Goal: Task Accomplishment & Management: Complete application form

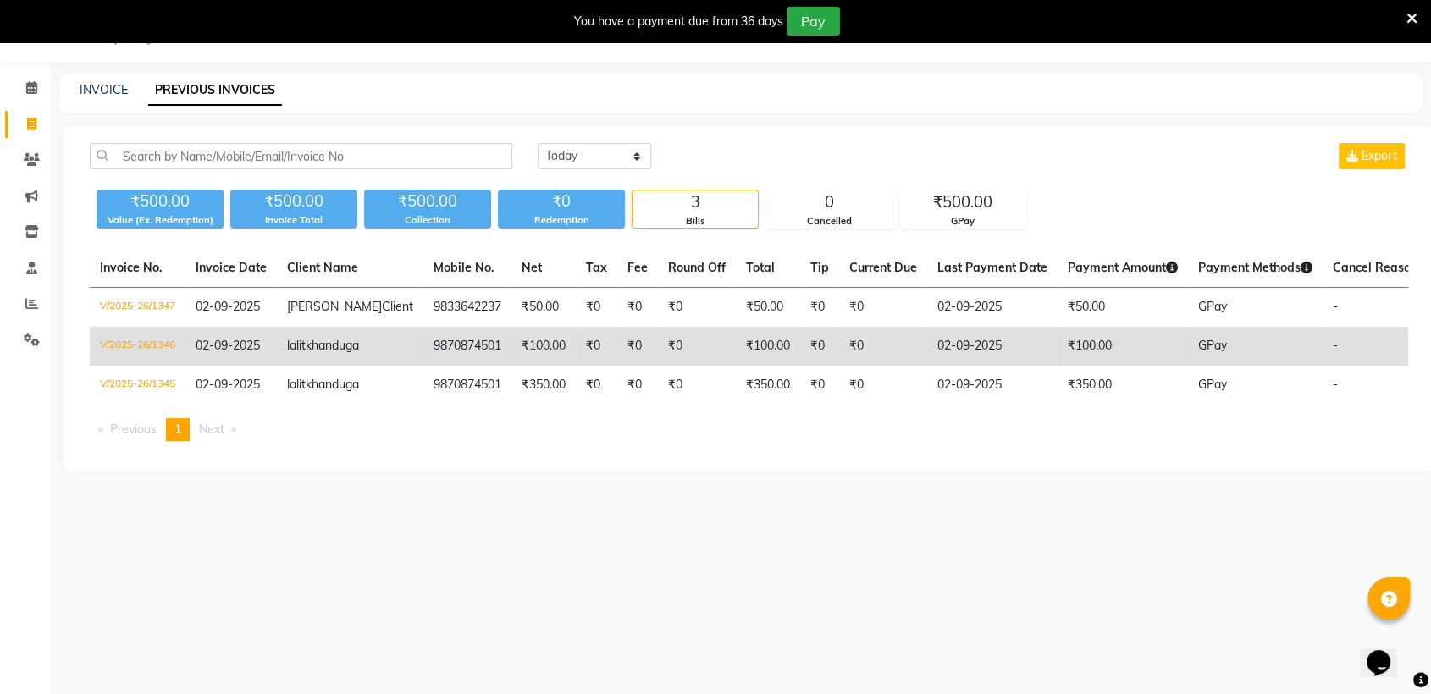
drag, startPoint x: 1379, startPoint y: 382, endPoint x: 1109, endPoint y: 374, distance: 270.1
click at [1109, 366] on tr "V/2025-26/1346 [DATE] lalit khanduga 9870874501 ₹100.00 ₹0 ₹0 ₹0 ₹100.00 ₹0 ₹0 …" at bounding box center [787, 346] width 1394 height 39
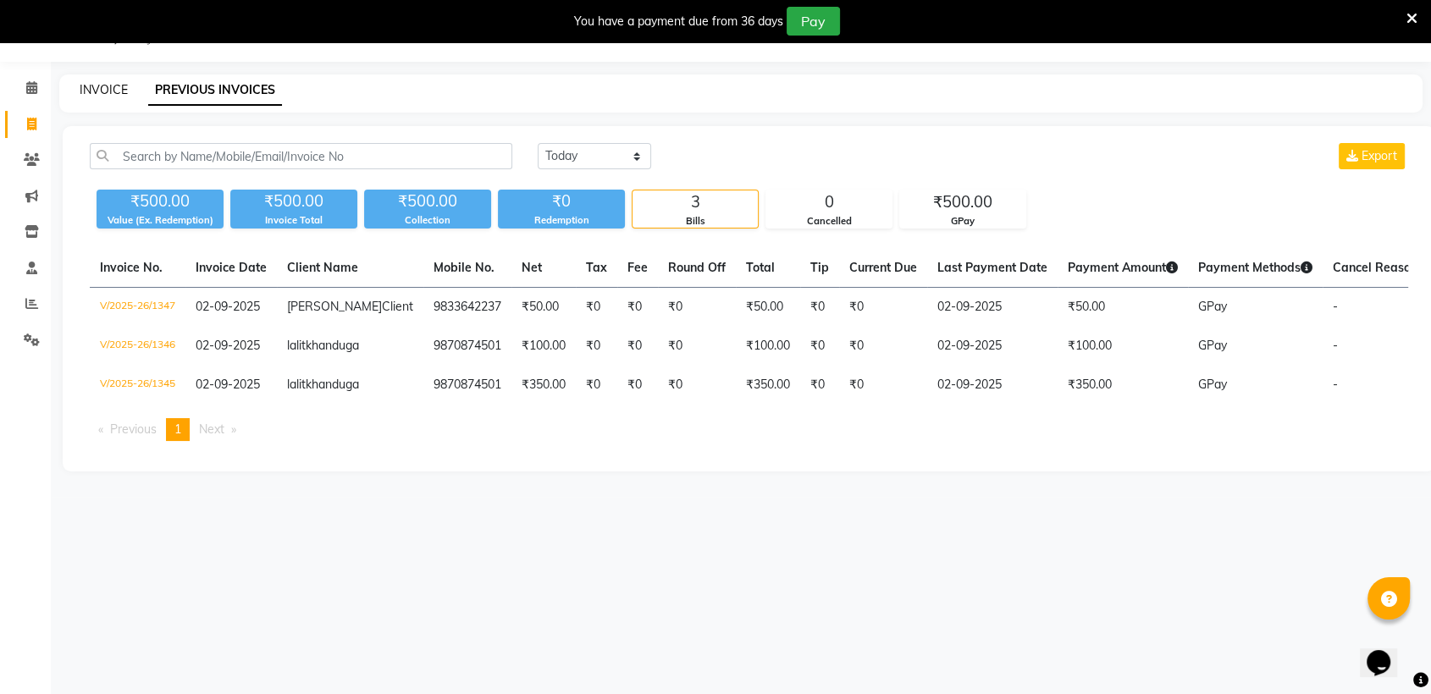
click at [95, 84] on link "INVOICE" at bounding box center [104, 89] width 48 height 15
select select "service"
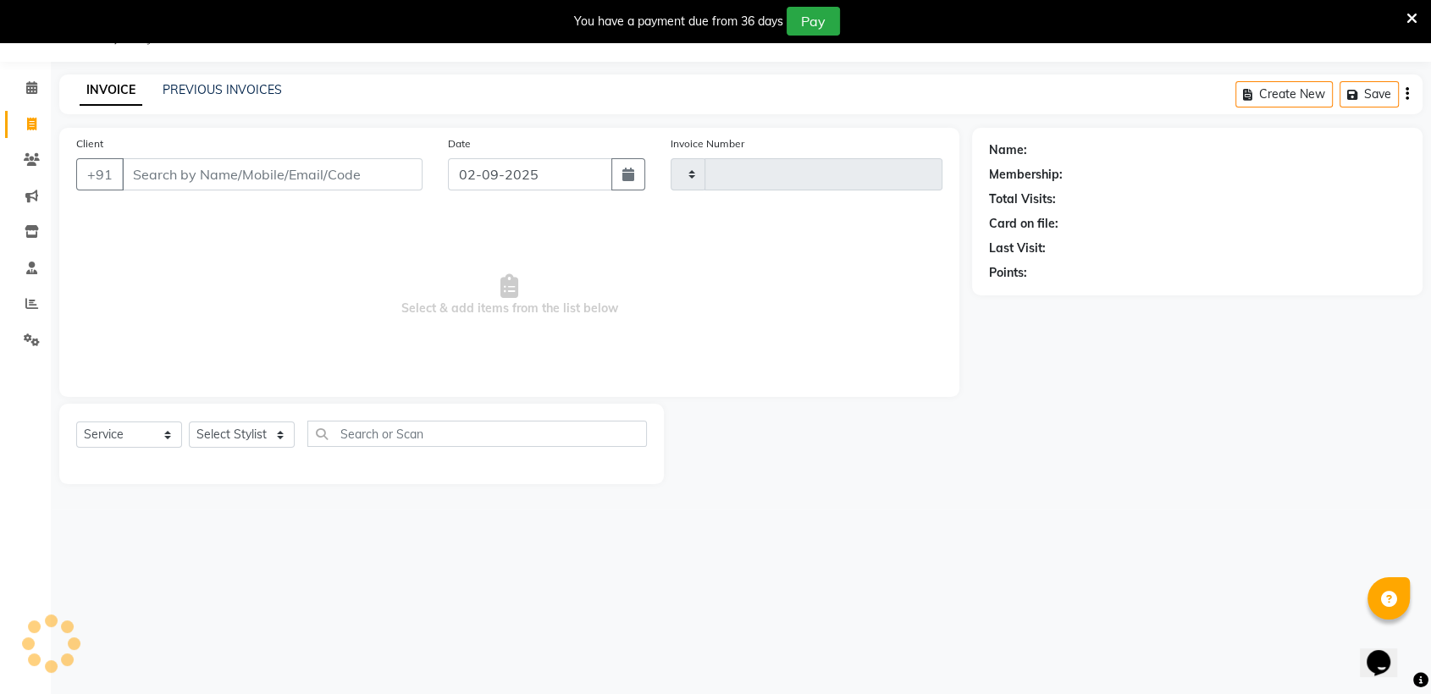
type input "1348"
select select "7771"
click at [226, 179] on input "Client" at bounding box center [272, 174] width 300 height 32
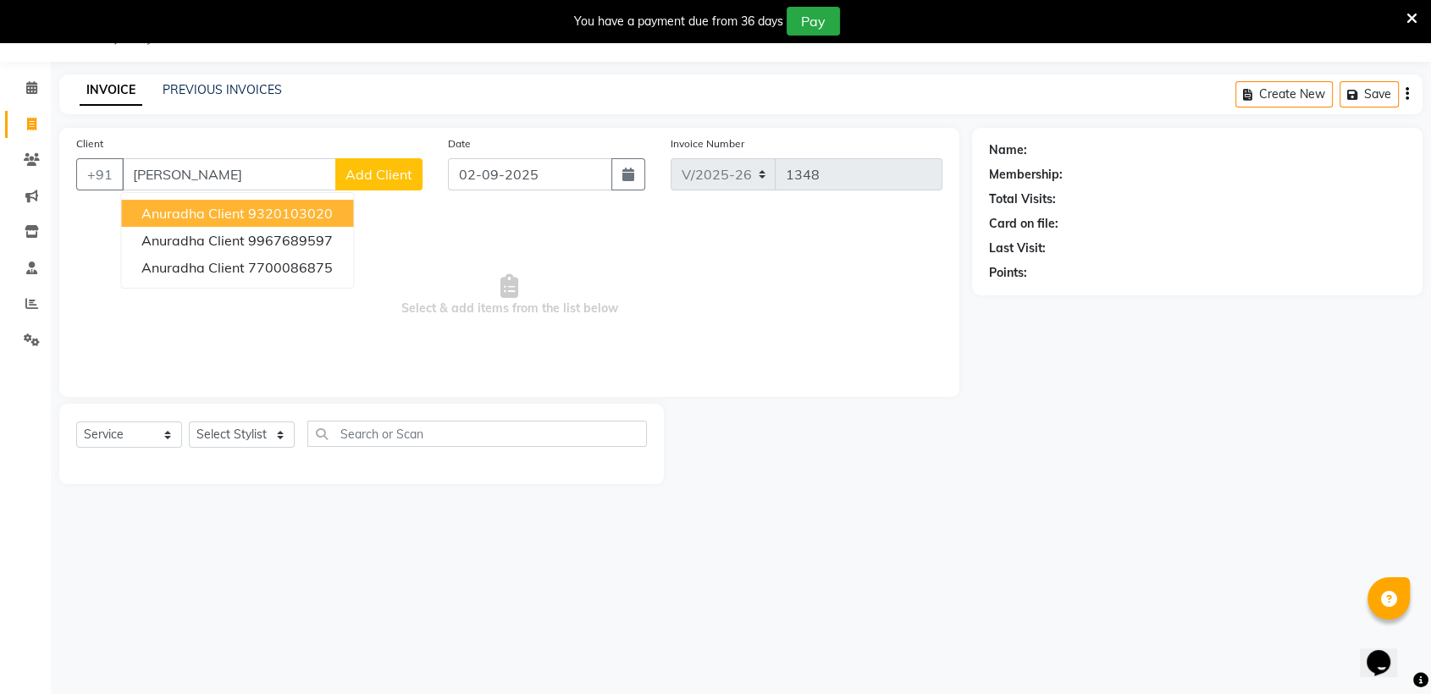
click at [248, 216] on ngb-highlight "9320103020" at bounding box center [290, 213] width 85 height 17
type input "9320103020"
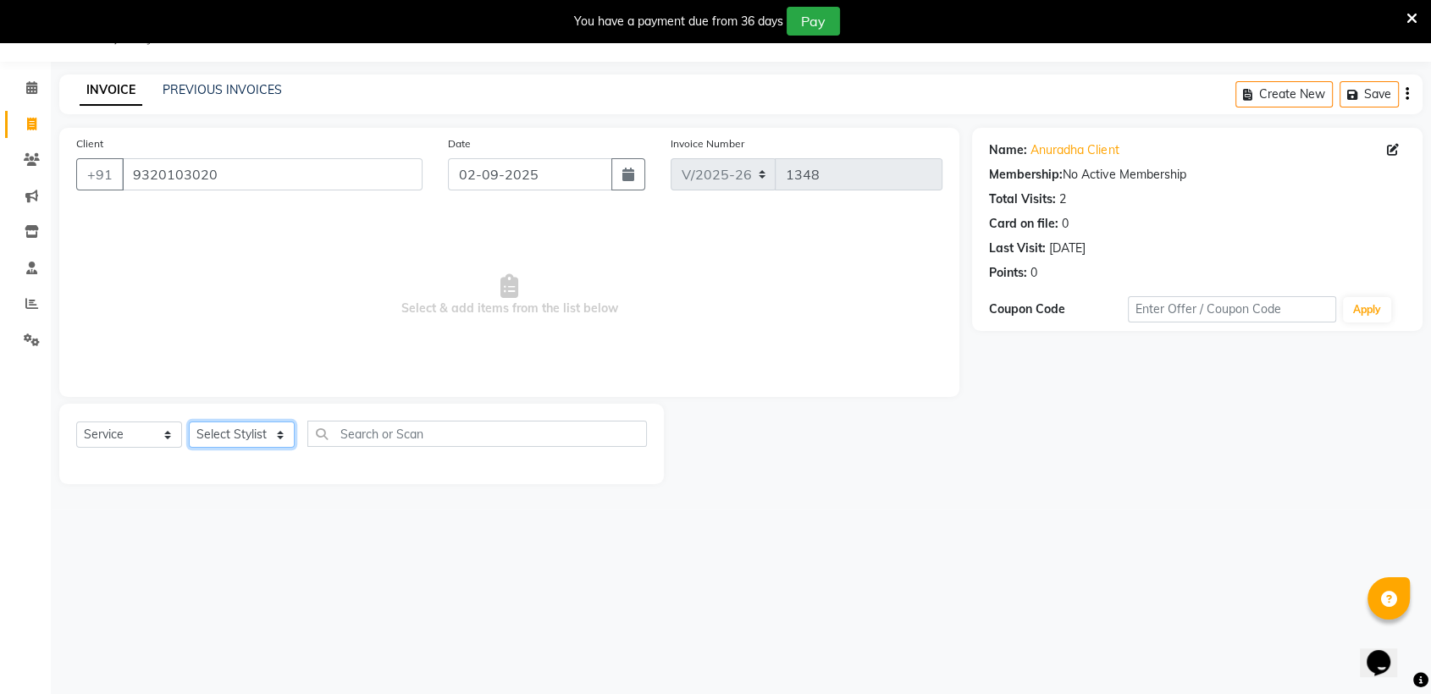
click at [235, 435] on select "Select Stylist [PERSON_NAME] [PERSON_NAME] [PERSON_NAME] radha [PERSON_NAME] [P…" at bounding box center [242, 435] width 106 height 26
select select "81198"
click at [189, 422] on select "Select Stylist [PERSON_NAME] [PERSON_NAME] [PERSON_NAME] radha [PERSON_NAME] [P…" at bounding box center [242, 435] width 106 height 26
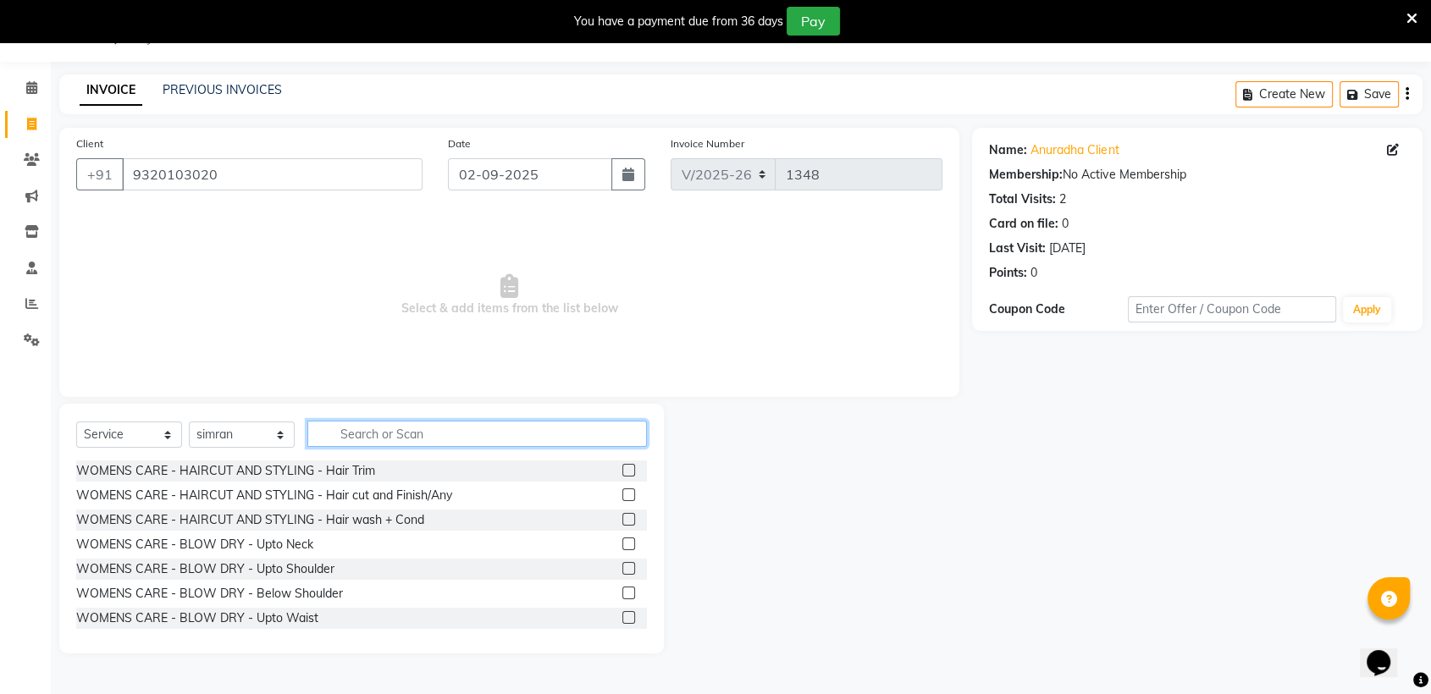
click at [449, 434] on input "text" at bounding box center [476, 434] width 339 height 26
type input "hair cut"
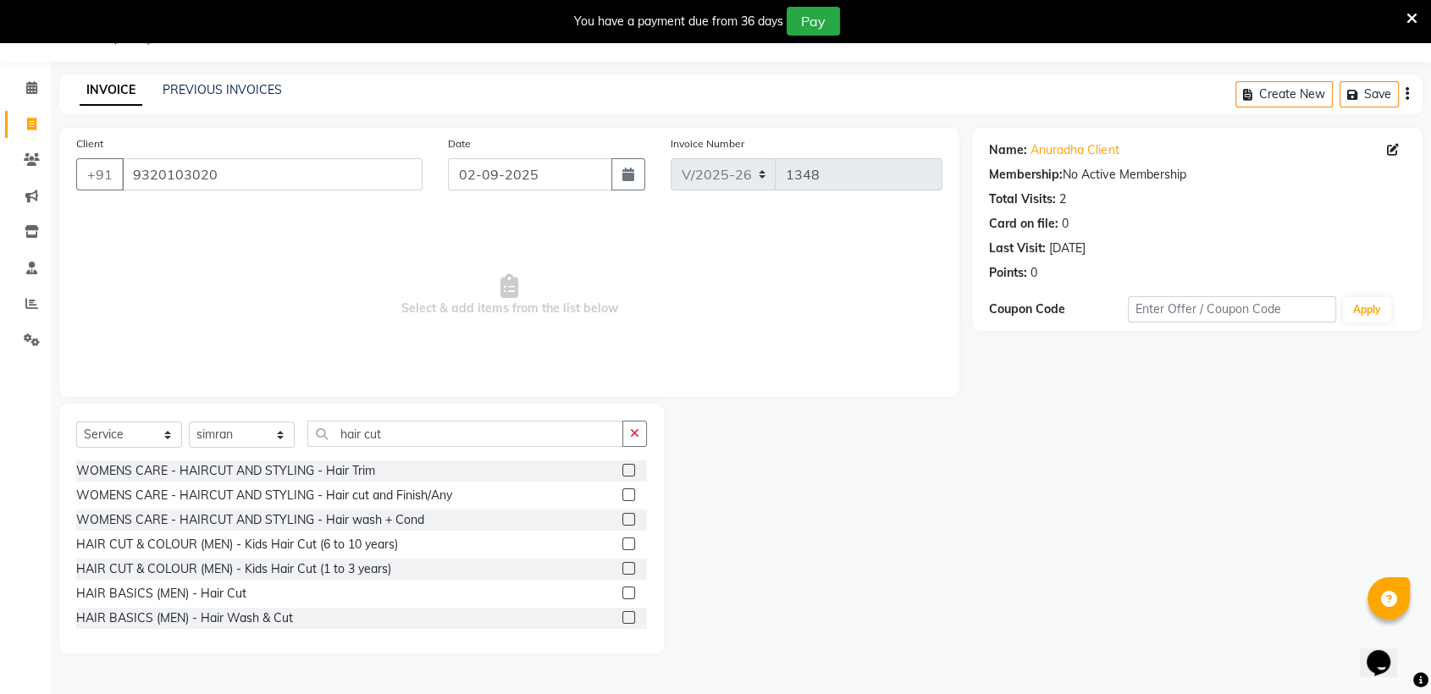
click at [622, 466] on label at bounding box center [628, 470] width 13 height 13
click at [622, 466] on input "checkbox" at bounding box center [627, 471] width 11 height 11
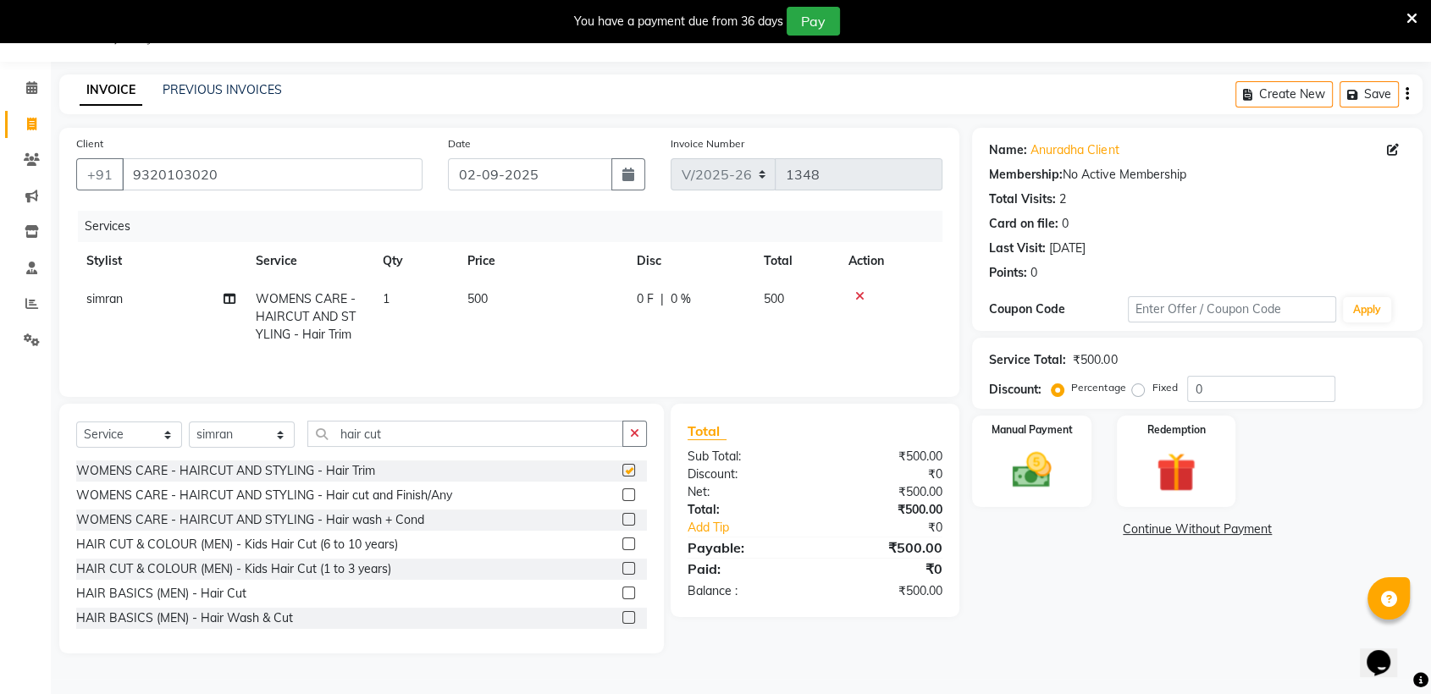
checkbox input "false"
click at [640, 436] on button "button" at bounding box center [634, 434] width 25 height 26
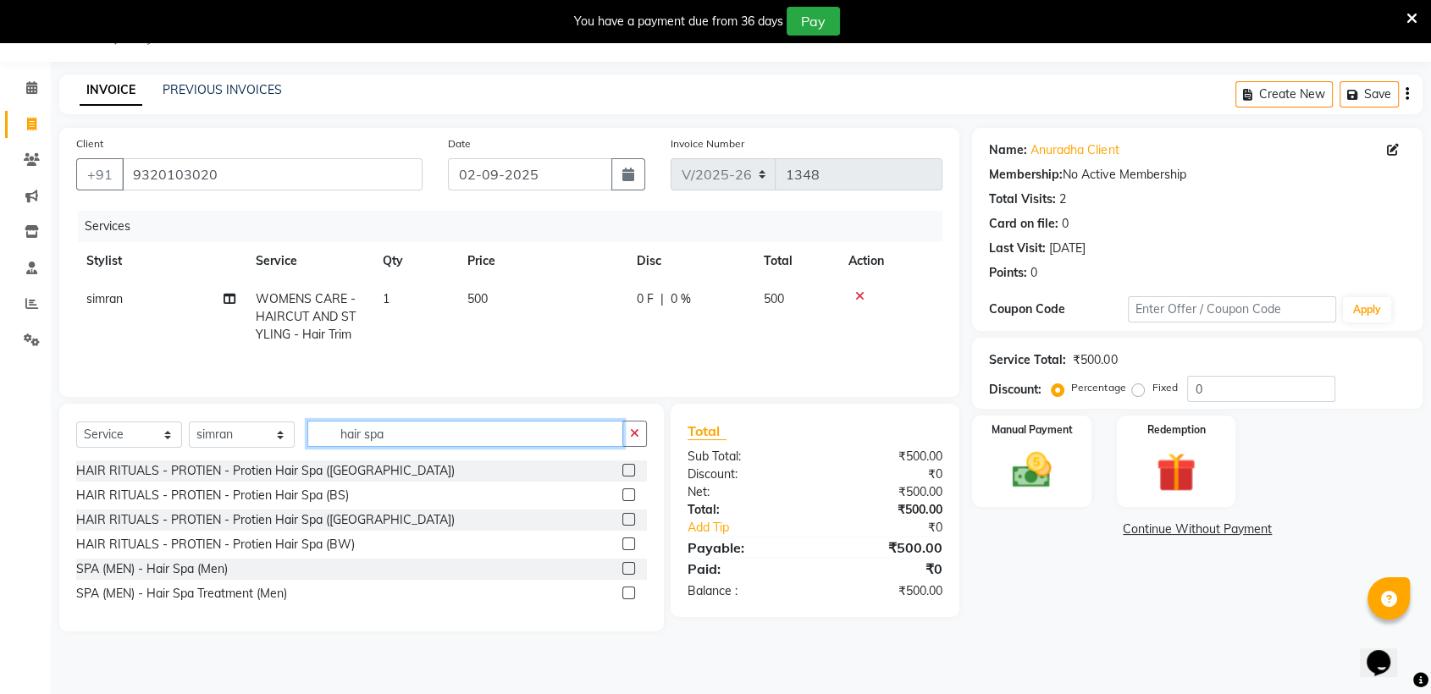
type input "hair spa"
click at [626, 469] on label at bounding box center [628, 470] width 13 height 13
click at [626, 469] on input "checkbox" at bounding box center [627, 471] width 11 height 11
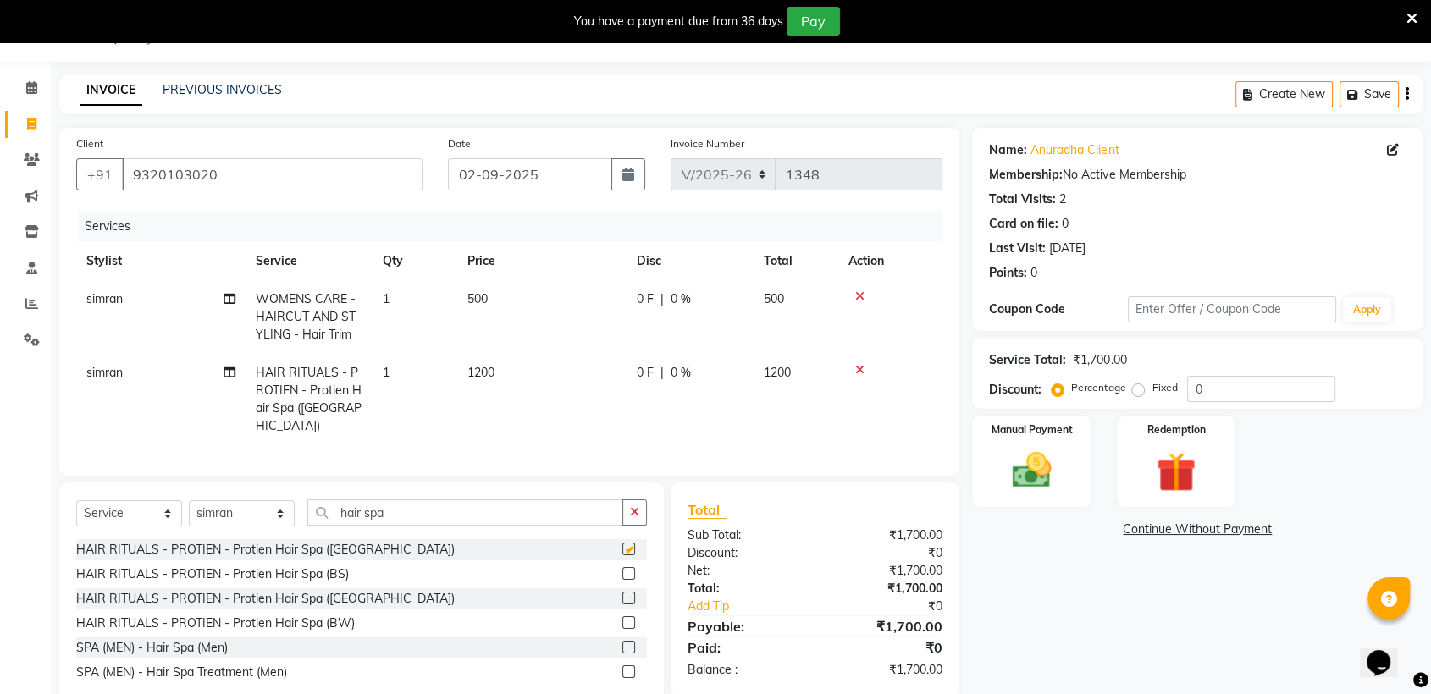
checkbox input "false"
click at [633, 510] on icon "button" at bounding box center [634, 512] width 9 height 12
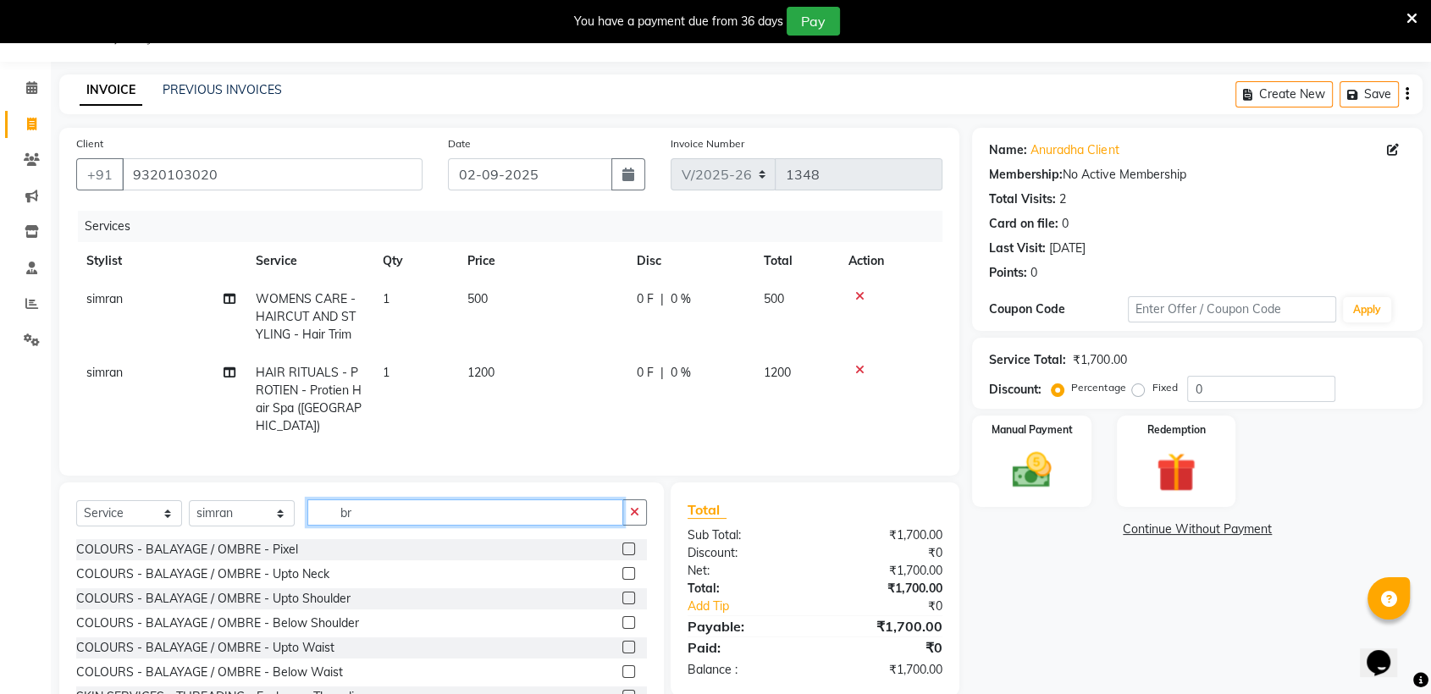
type input "b"
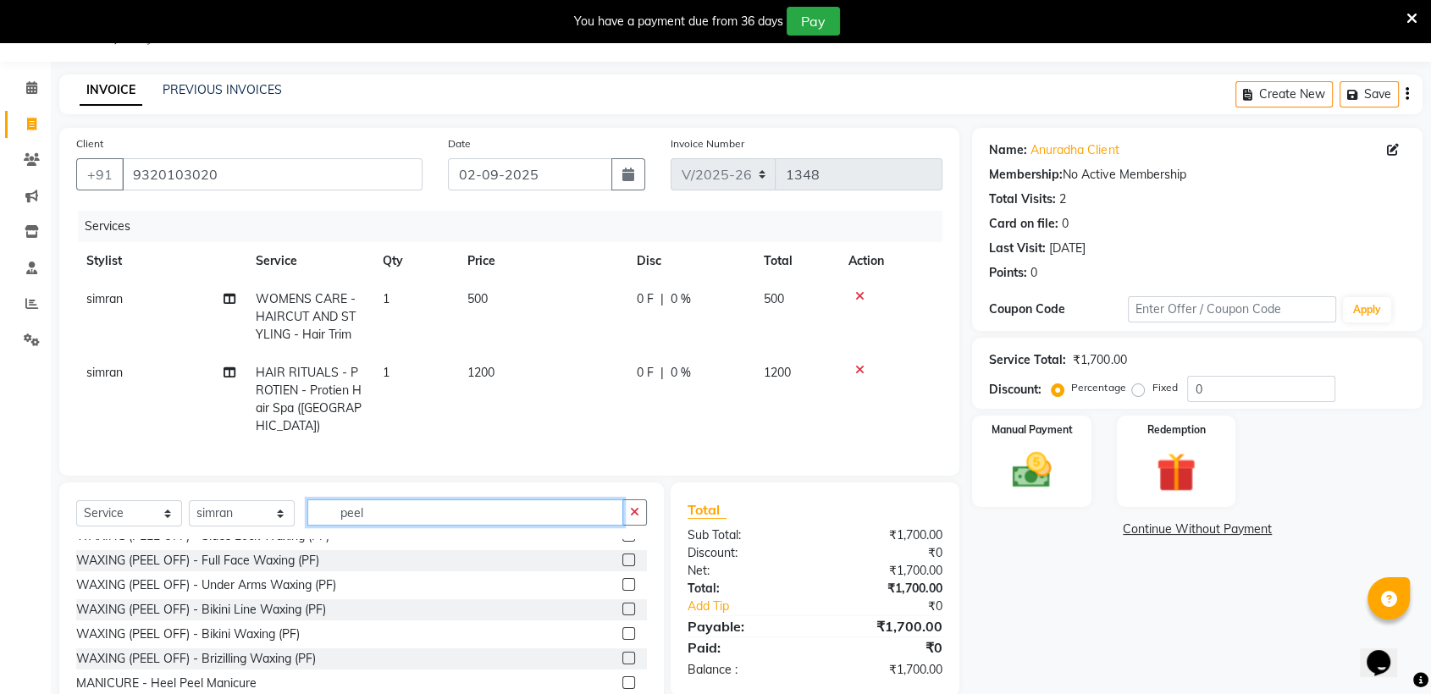
scroll to position [101, 0]
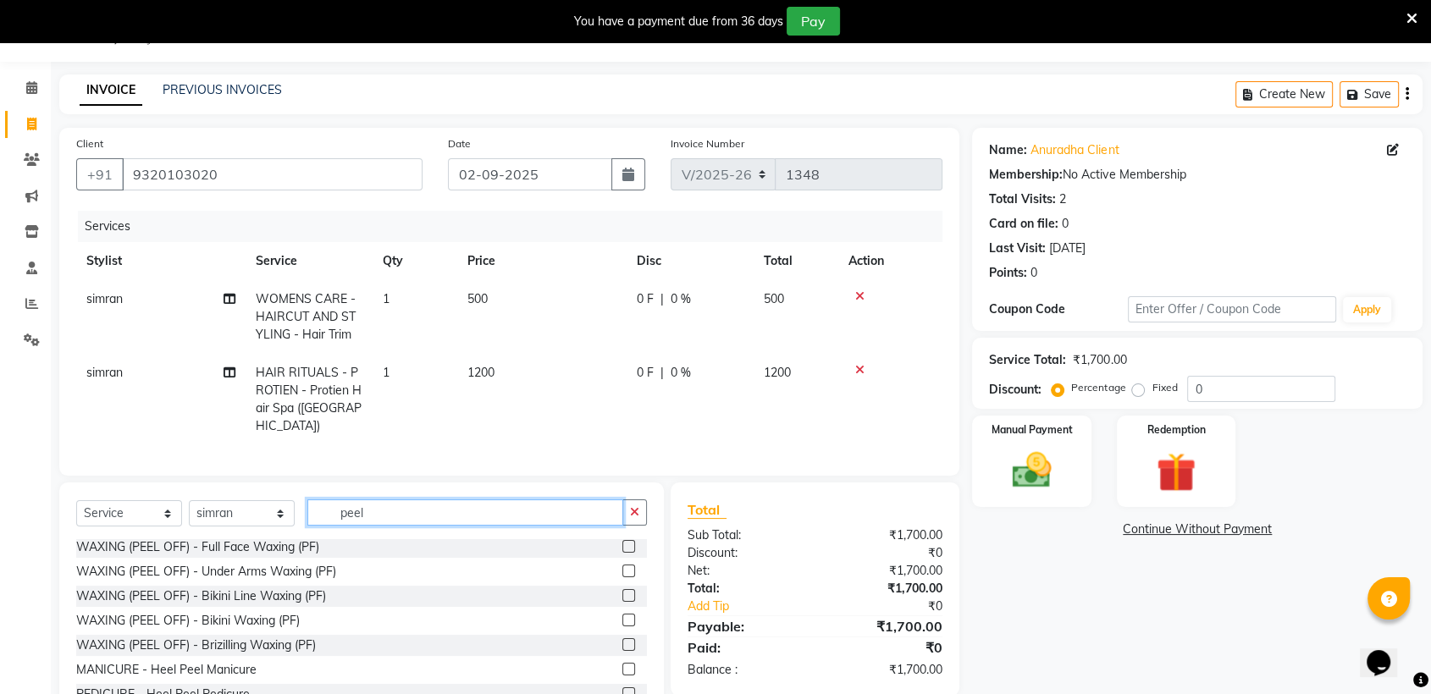
type input "peel"
click at [622, 638] on label at bounding box center [628, 644] width 13 height 13
click at [622, 640] on input "checkbox" at bounding box center [627, 645] width 11 height 11
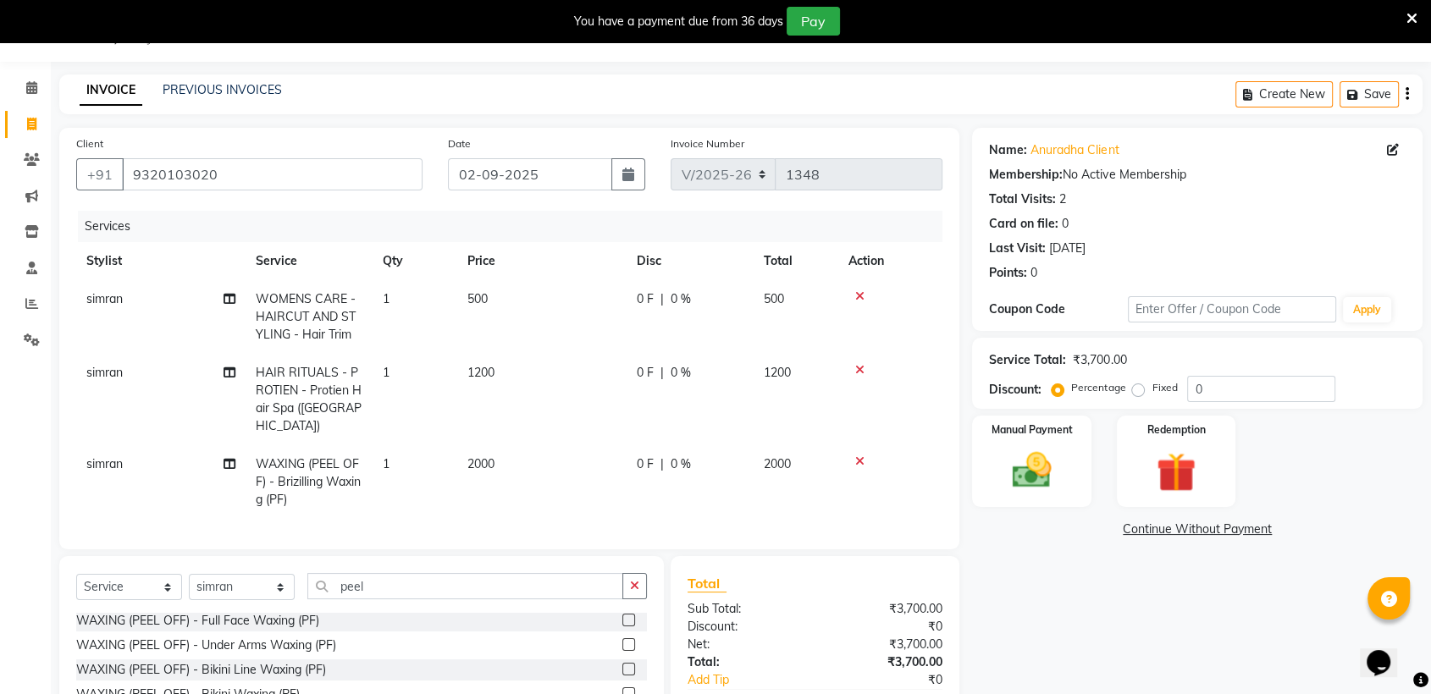
checkbox input "false"
click at [481, 456] on span "2000" at bounding box center [480, 463] width 27 height 15
select select "81198"
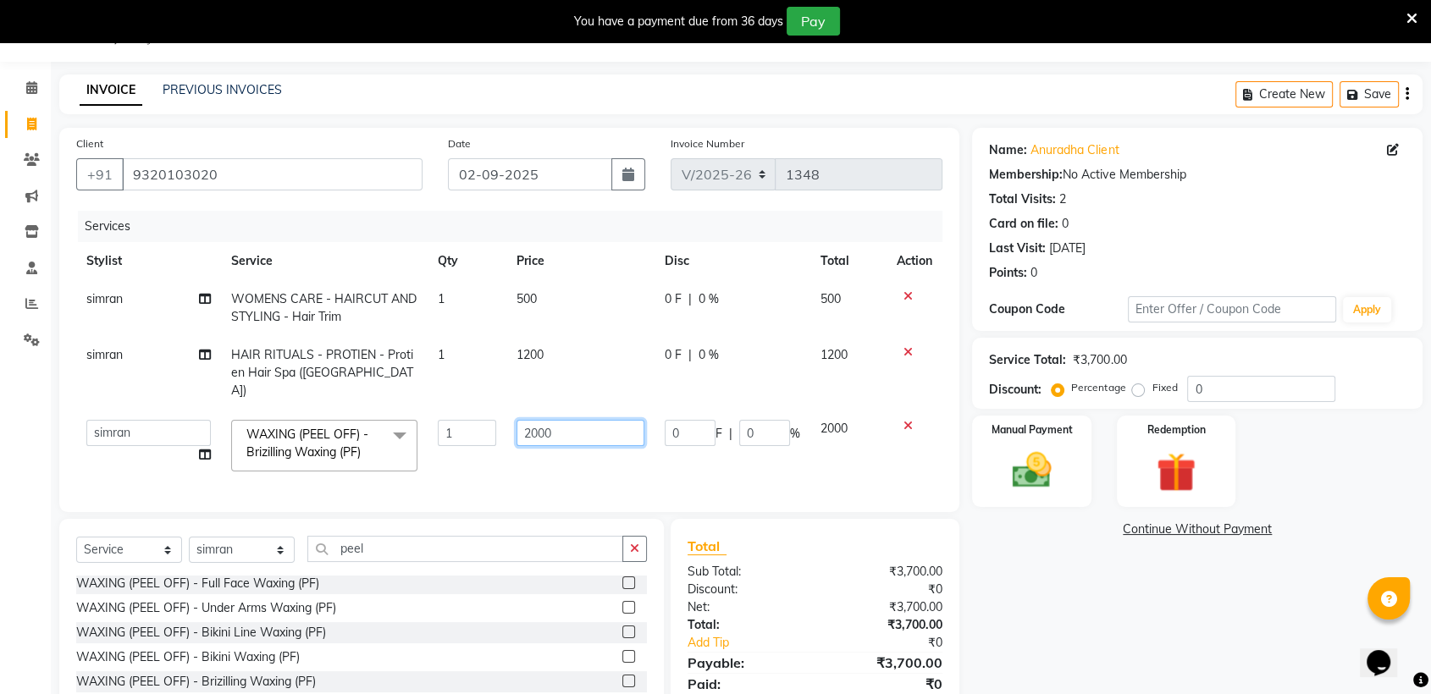
click at [576, 420] on input "2000" at bounding box center [580, 433] width 128 height 26
type input "2500"
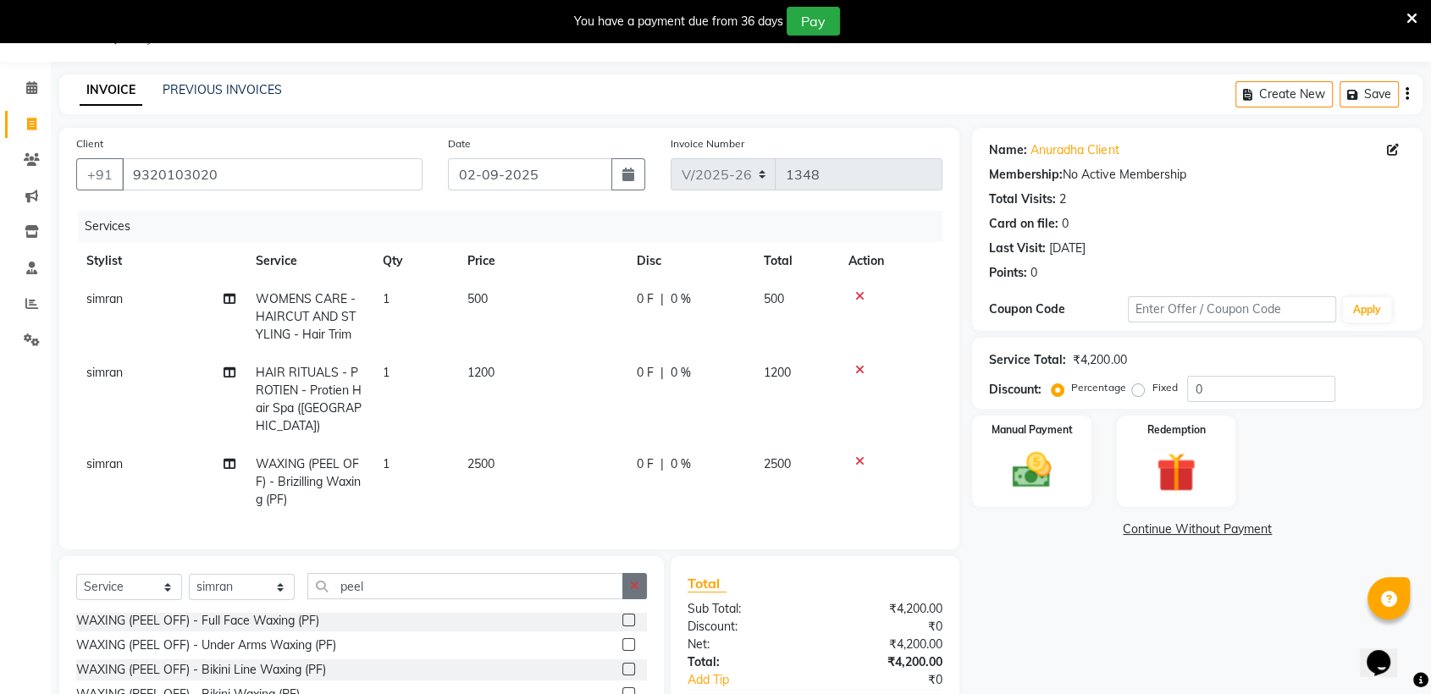
click at [631, 548] on div "Client [PHONE_NUMBER] Date [DATE] Invoice Number V/2025 V/[PHONE_NUMBER] Servic…" at bounding box center [509, 467] width 925 height 678
click at [622, 638] on label at bounding box center [628, 644] width 13 height 13
click at [622, 640] on input "checkbox" at bounding box center [627, 645] width 11 height 11
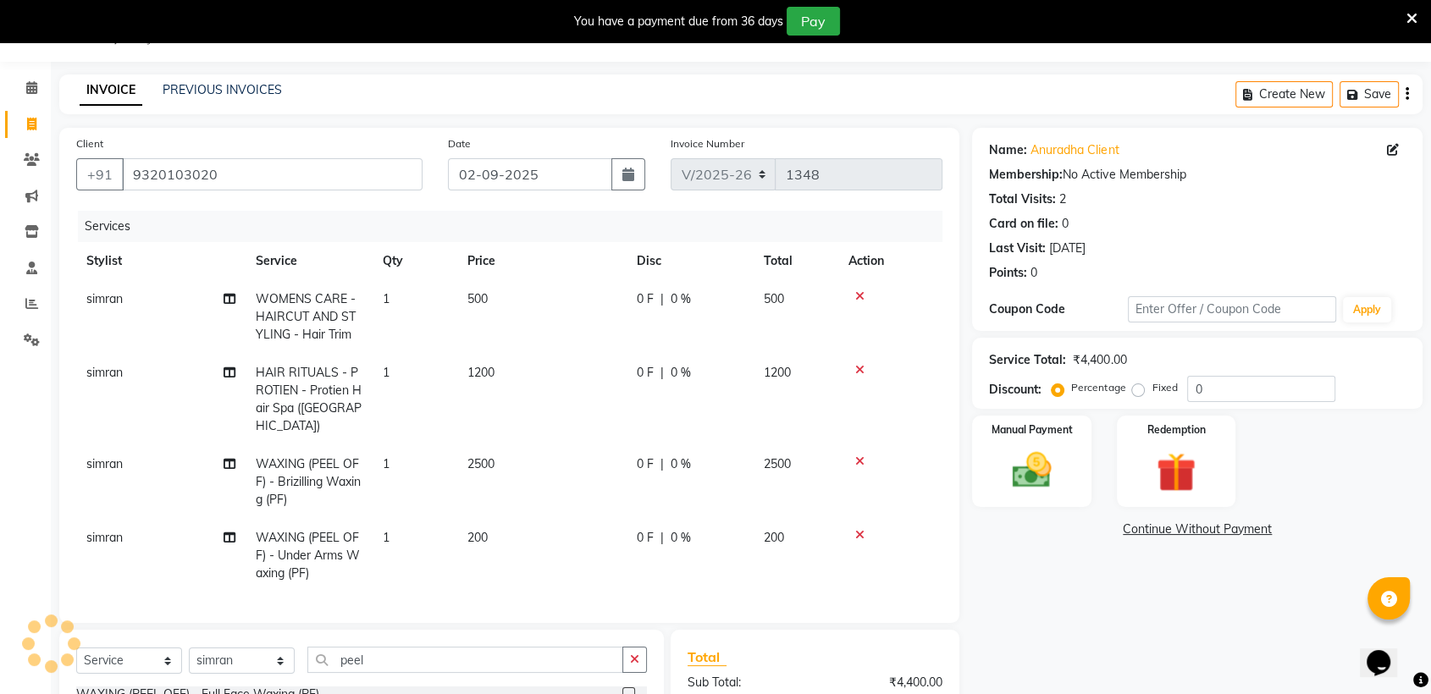
checkbox input "false"
click at [631, 654] on icon "button" at bounding box center [634, 659] width 9 height 12
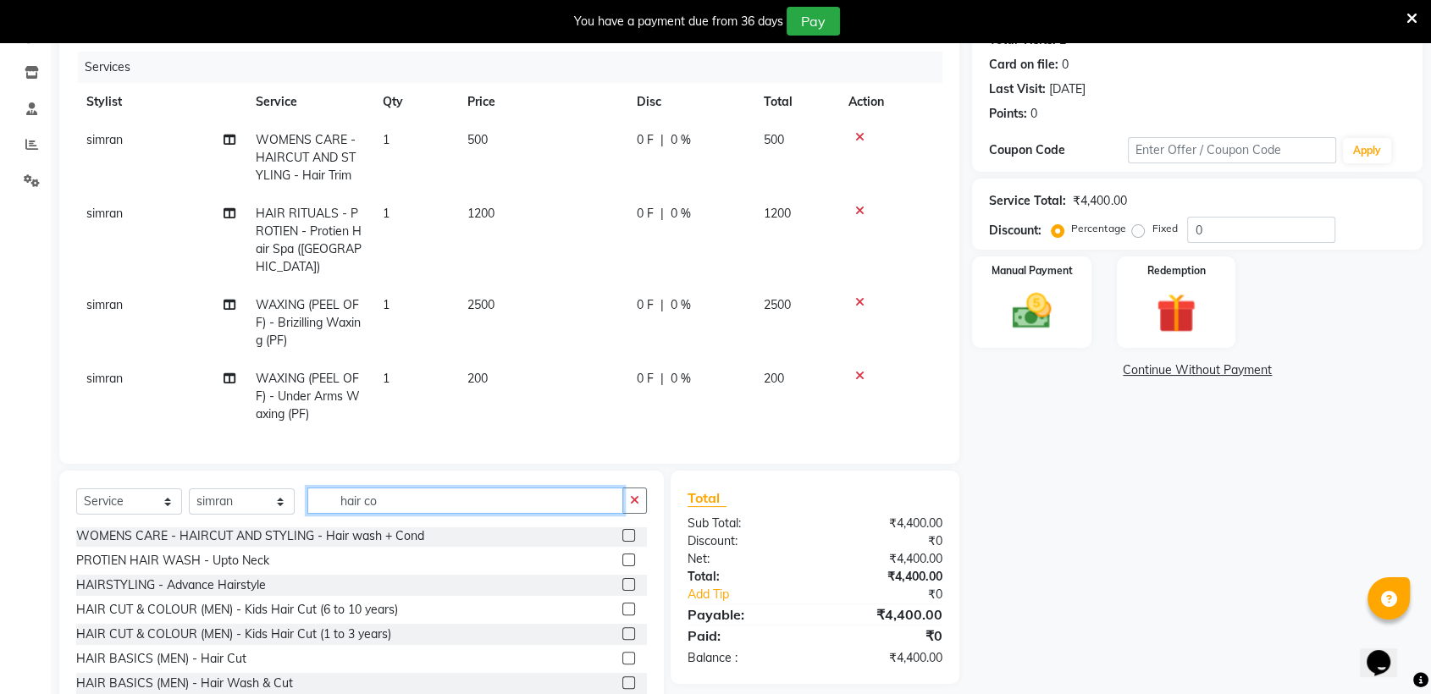
scroll to position [0, 0]
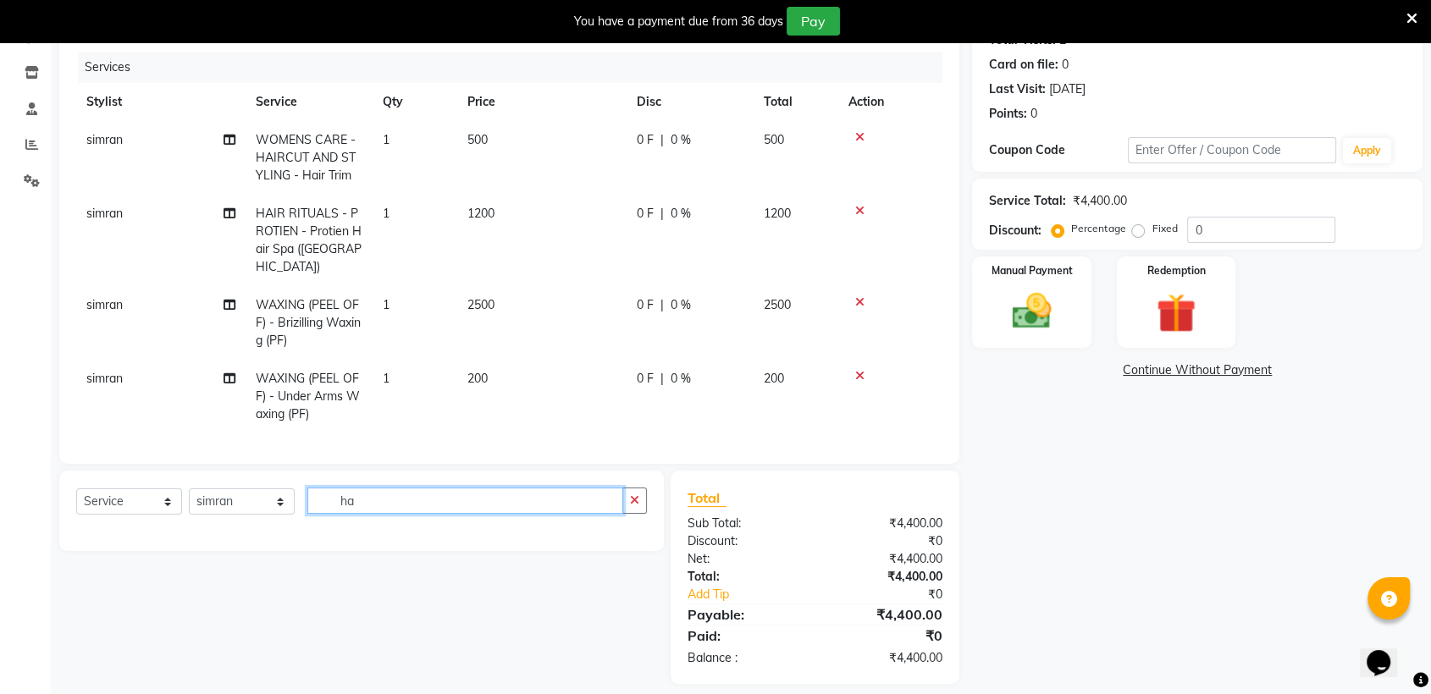
type input "h"
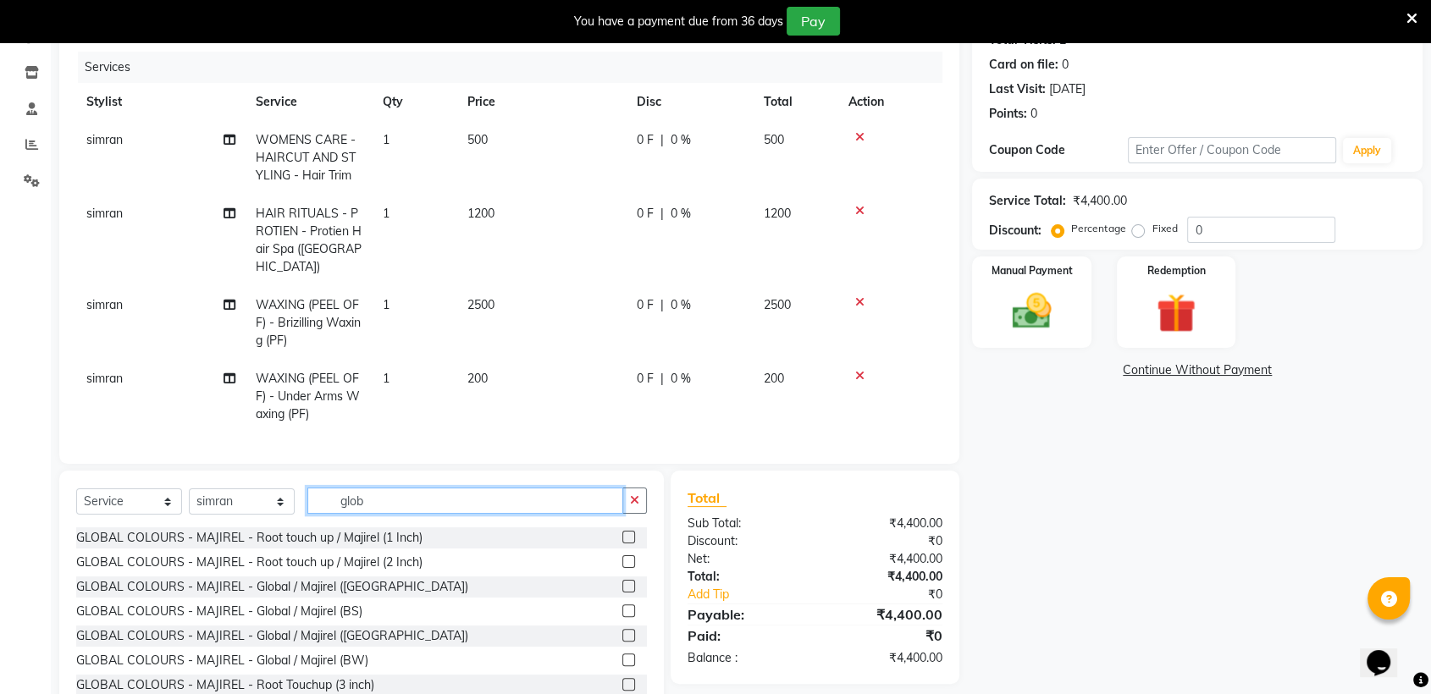
type input "glob"
click at [622, 605] on label at bounding box center [628, 610] width 13 height 13
click at [622, 606] on input "checkbox" at bounding box center [627, 611] width 11 height 11
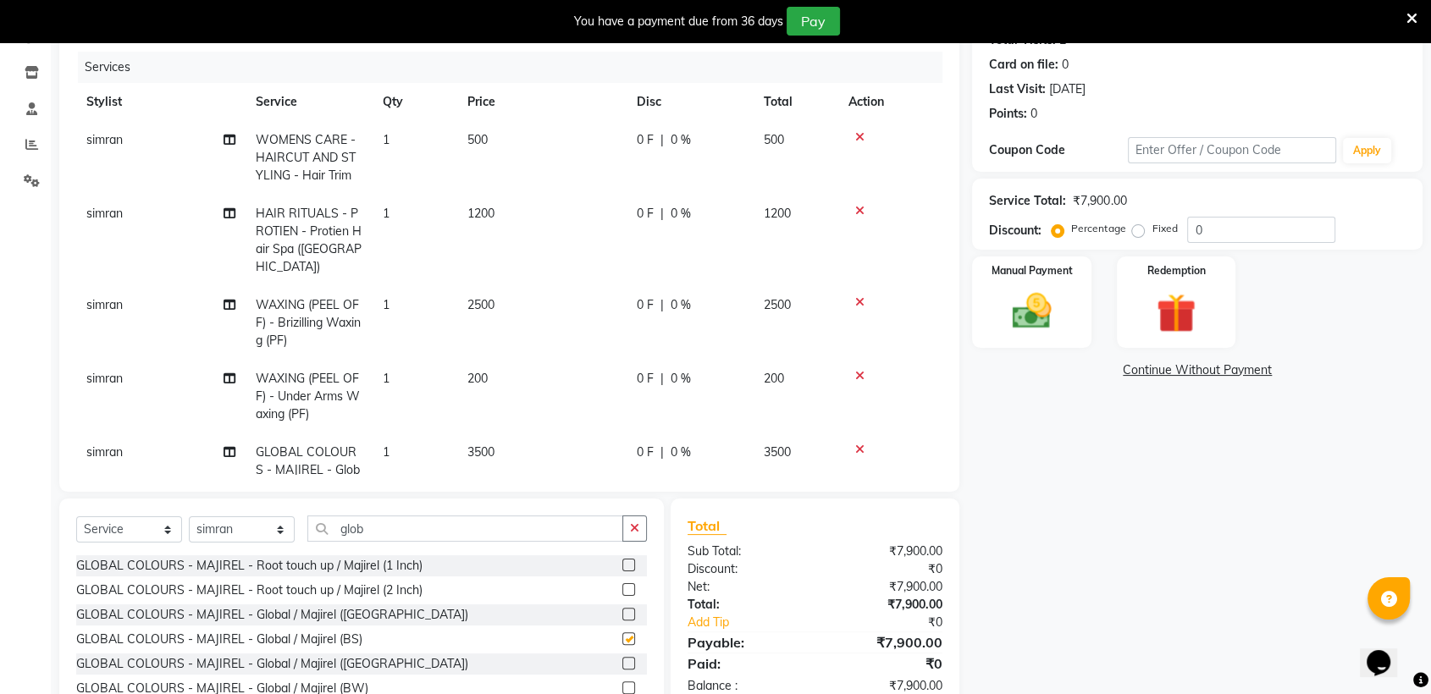
checkbox input "false"
click at [488, 444] on span "3500" at bounding box center [480, 451] width 27 height 15
select select "81198"
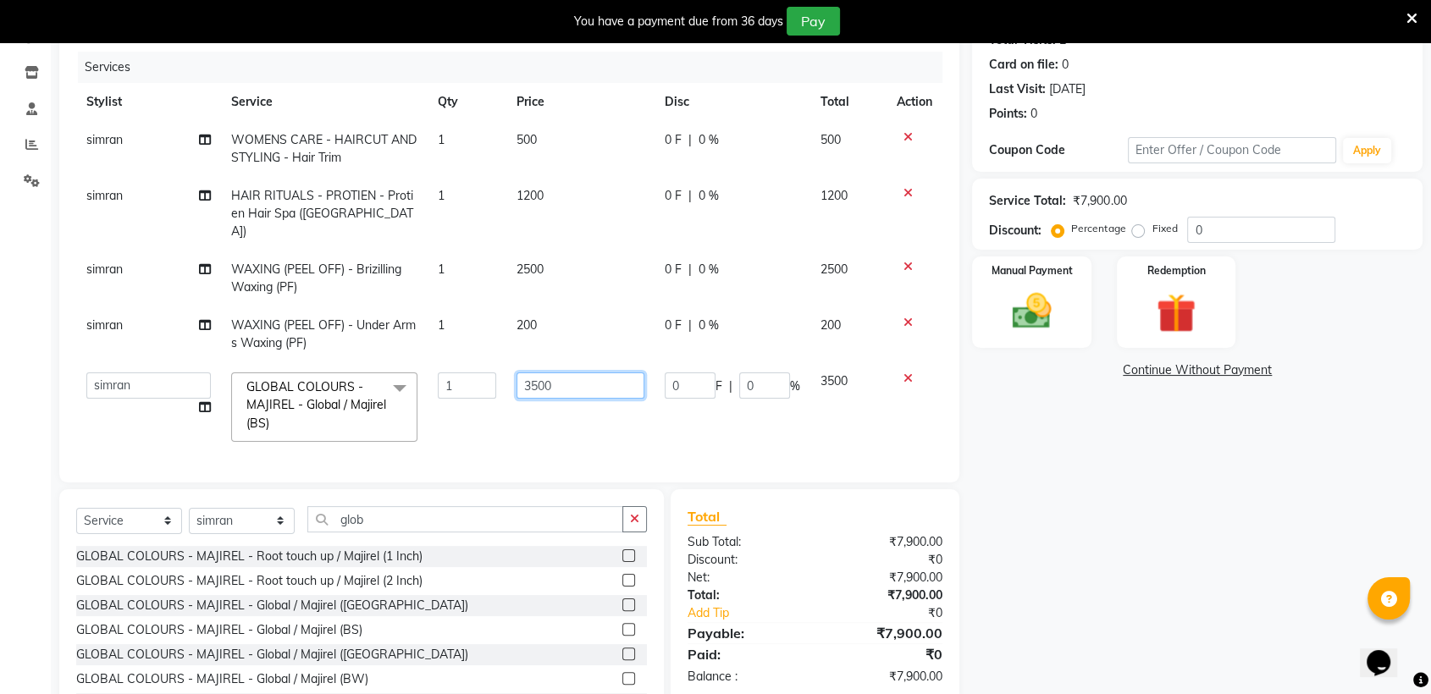
click at [593, 372] on input "3500" at bounding box center [580, 385] width 128 height 26
type input "3"
type input "2500"
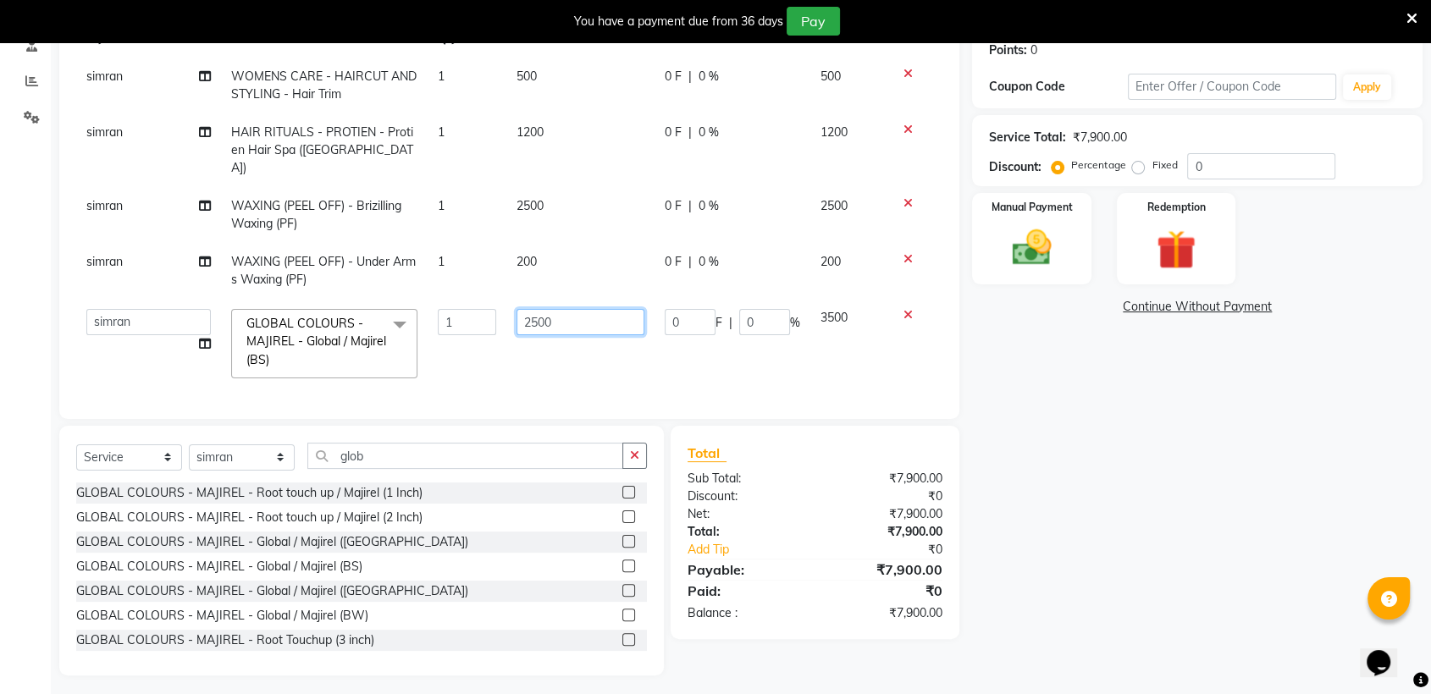
scroll to position [267, 0]
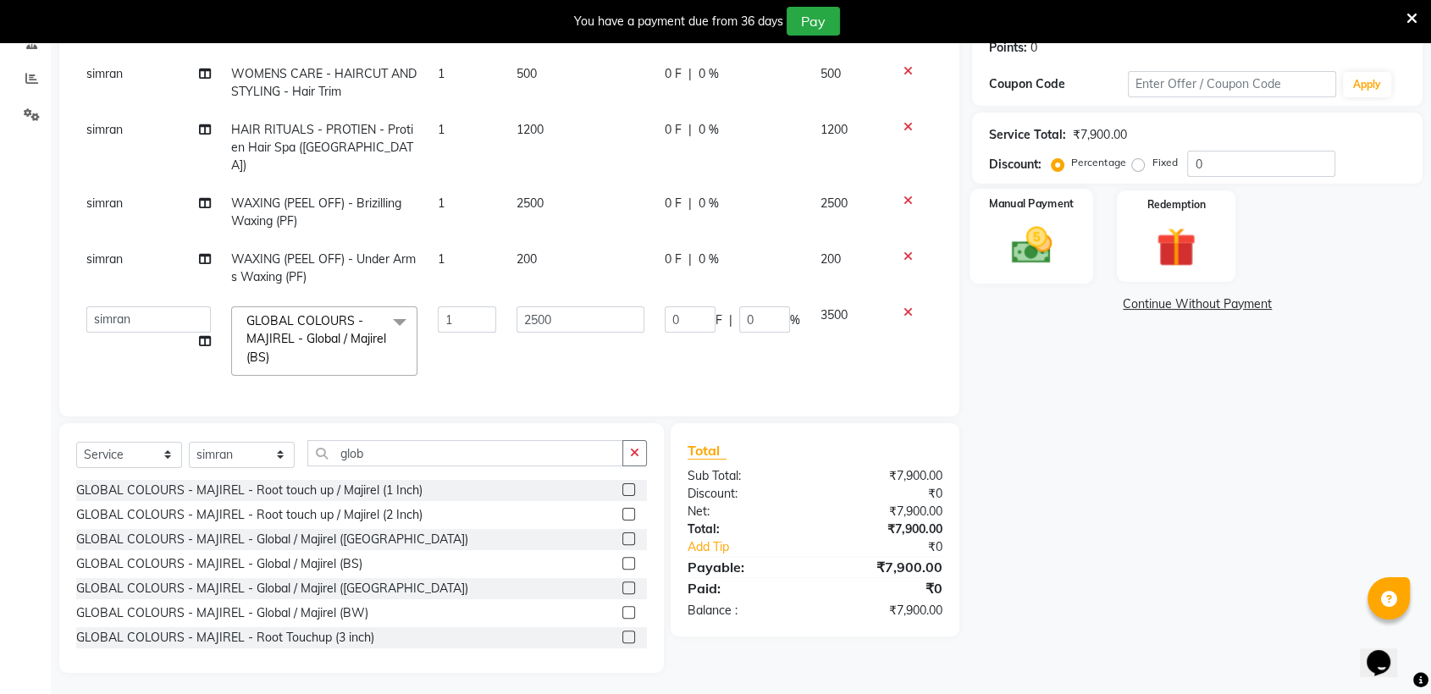
click at [1053, 237] on img at bounding box center [1031, 245] width 66 height 47
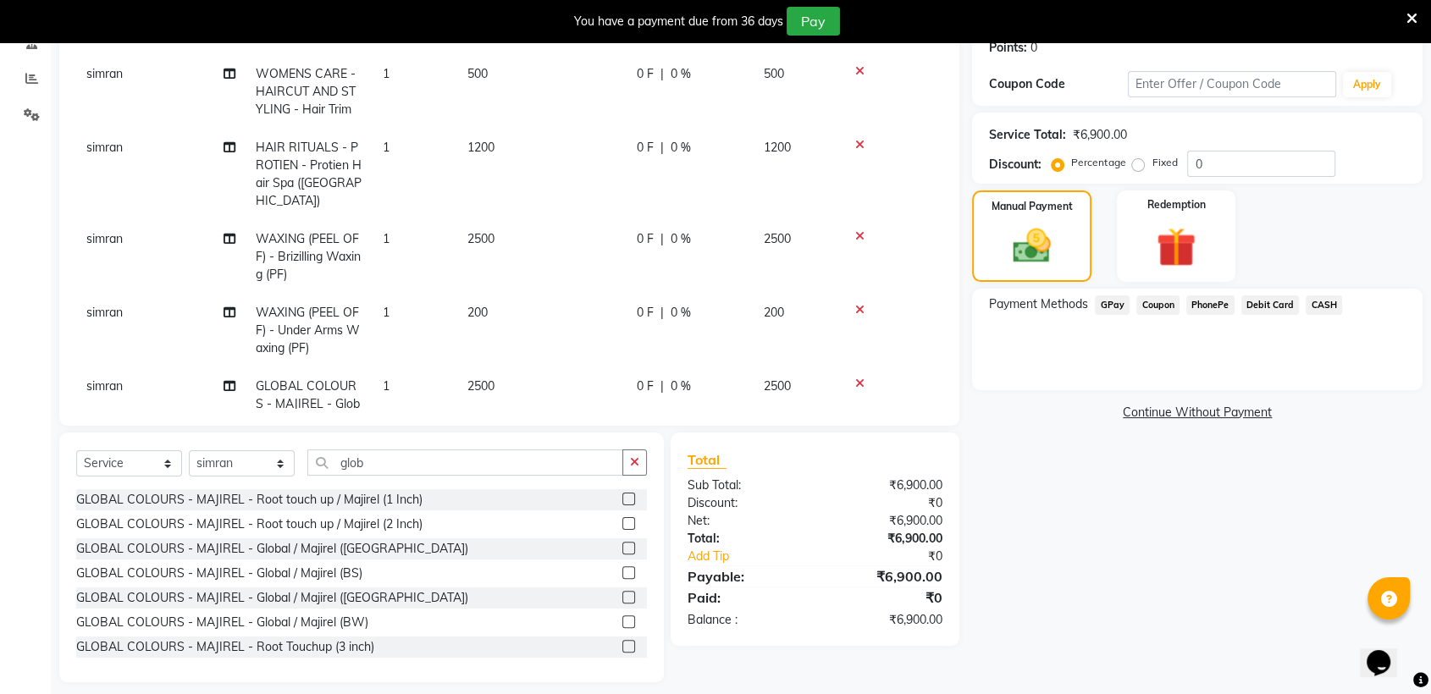
click at [1108, 299] on span "GPay" at bounding box center [1111, 304] width 35 height 19
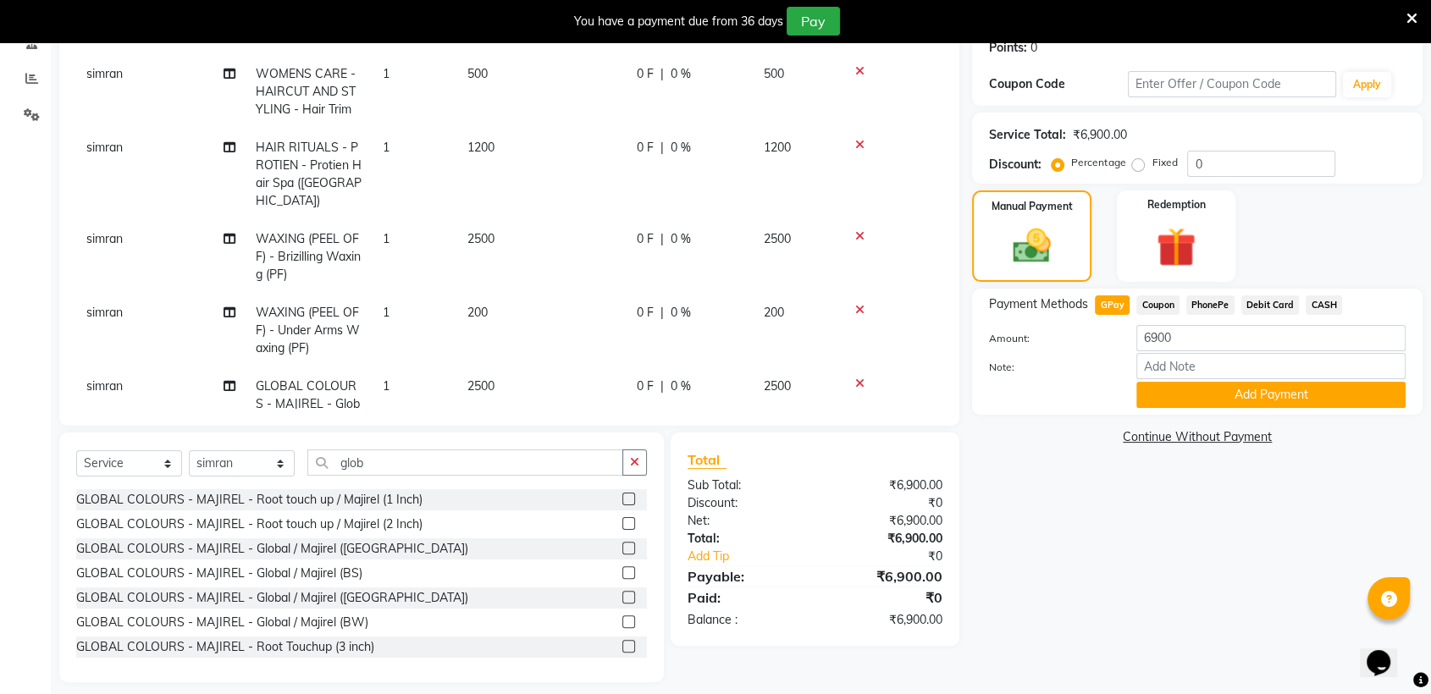
click at [1315, 304] on span "CASH" at bounding box center [1323, 304] width 36 height 19
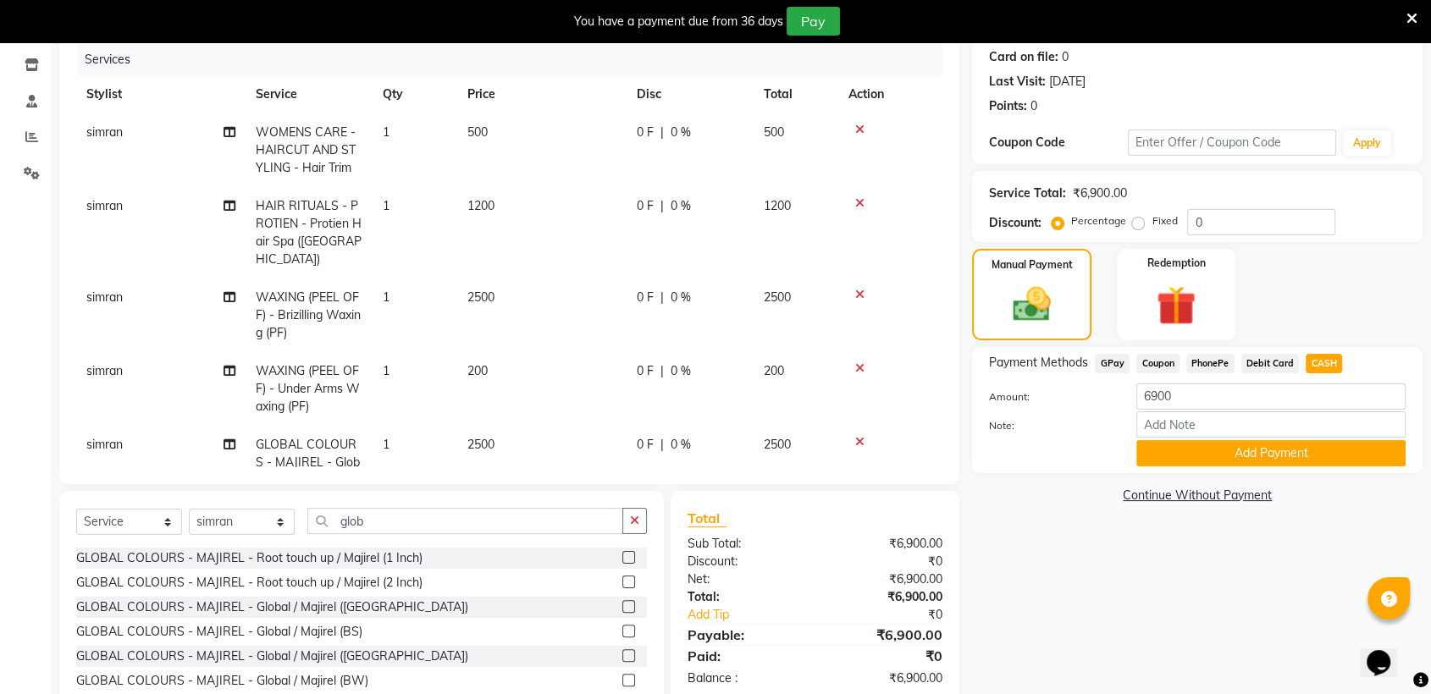
scroll to position [210, 0]
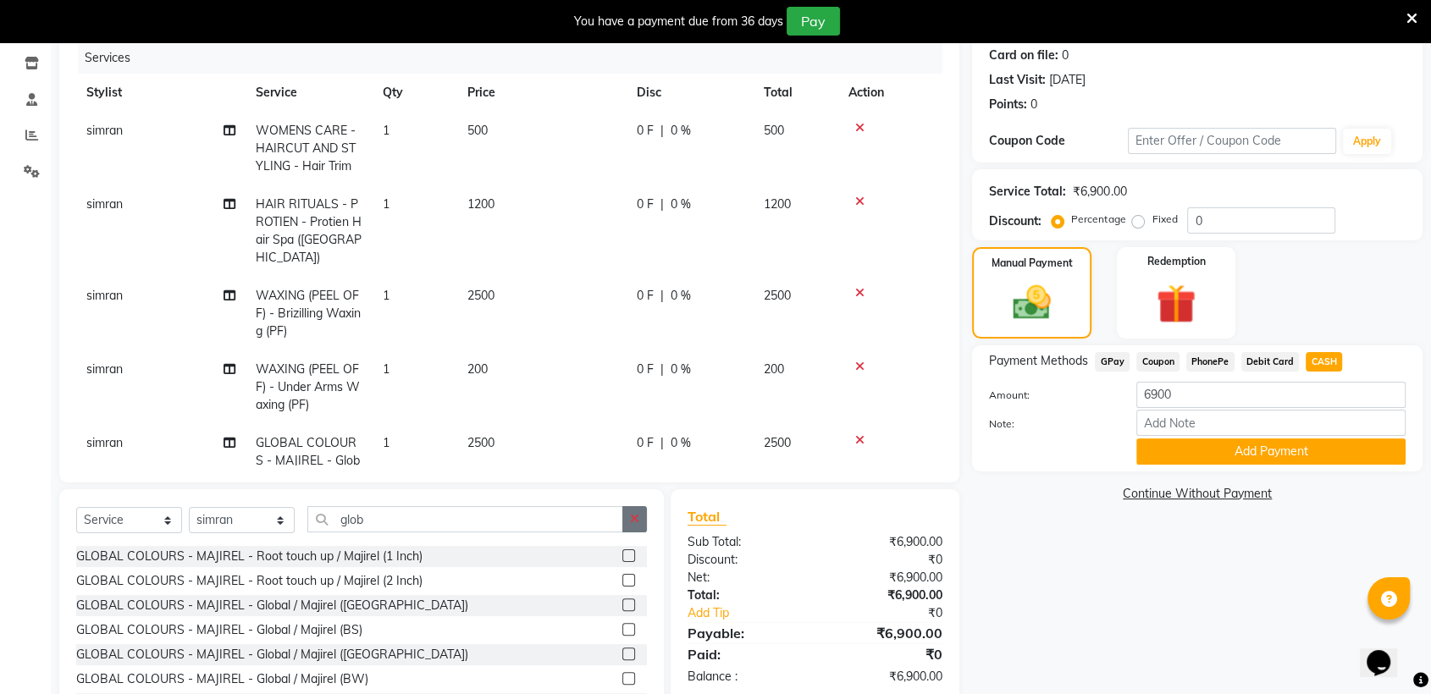
click at [634, 520] on icon "button" at bounding box center [634, 519] width 9 height 12
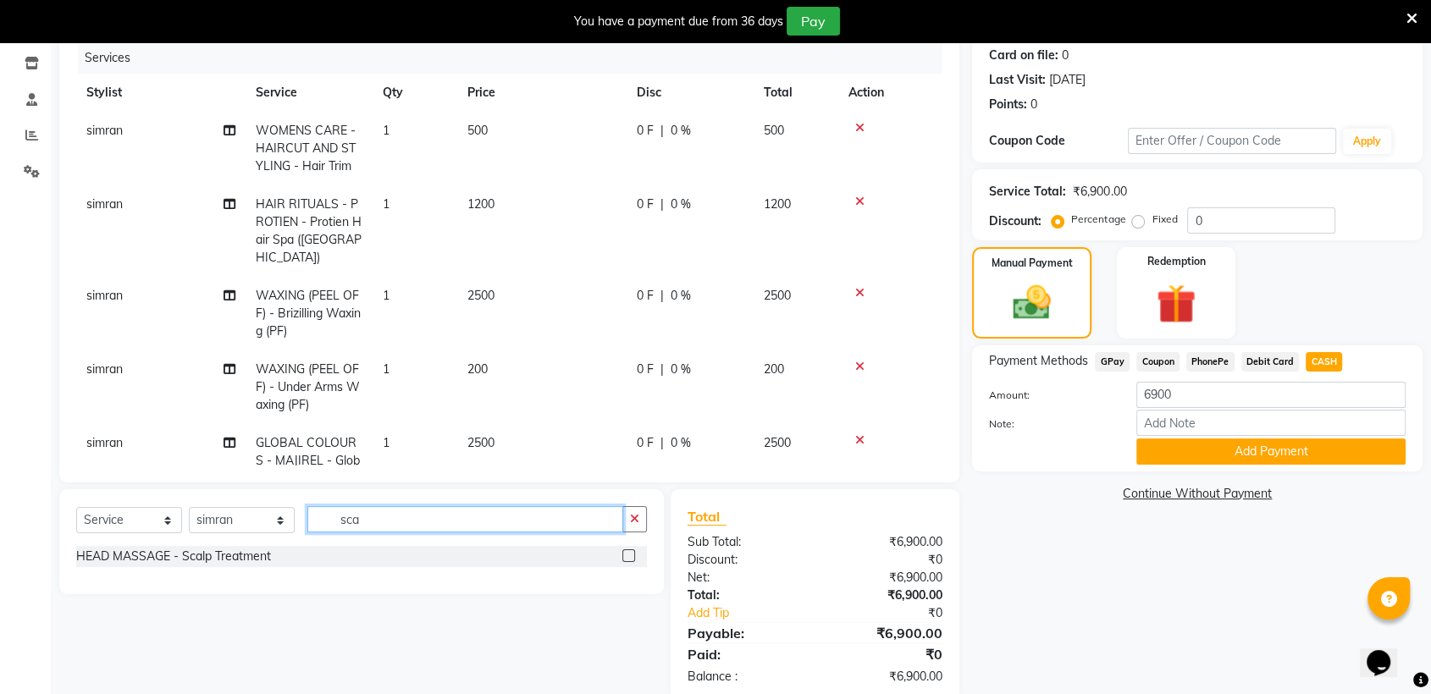
type input "sca"
click at [627, 551] on label at bounding box center [628, 555] width 13 height 13
click at [627, 551] on input "checkbox" at bounding box center [627, 556] width 11 height 11
click at [627, 551] on label at bounding box center [628, 555] width 13 height 13
click at [627, 551] on input "checkbox" at bounding box center [627, 556] width 11 height 11
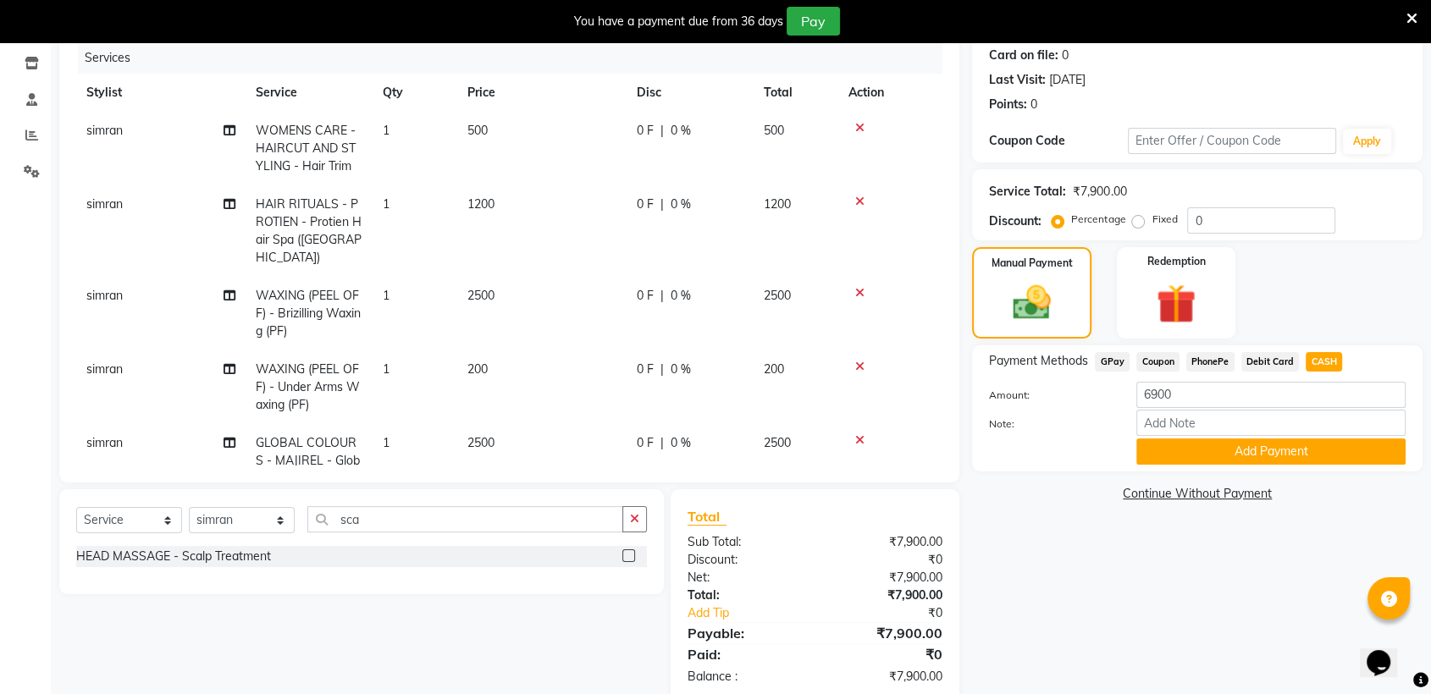
click at [626, 551] on label at bounding box center [628, 555] width 13 height 13
click at [626, 551] on input "checkbox" at bounding box center [627, 556] width 11 height 11
checkbox input "false"
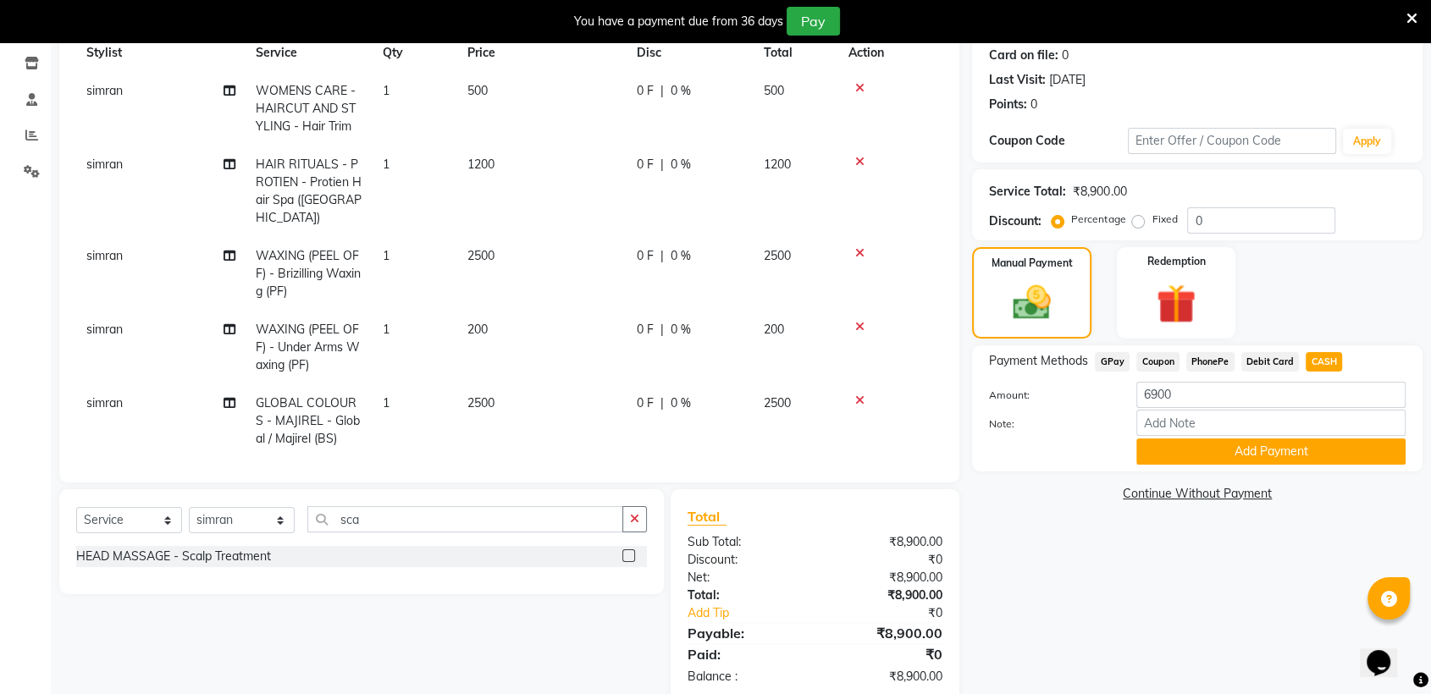
scroll to position [41, 0]
click at [861, 320] on icon at bounding box center [859, 326] width 9 height 12
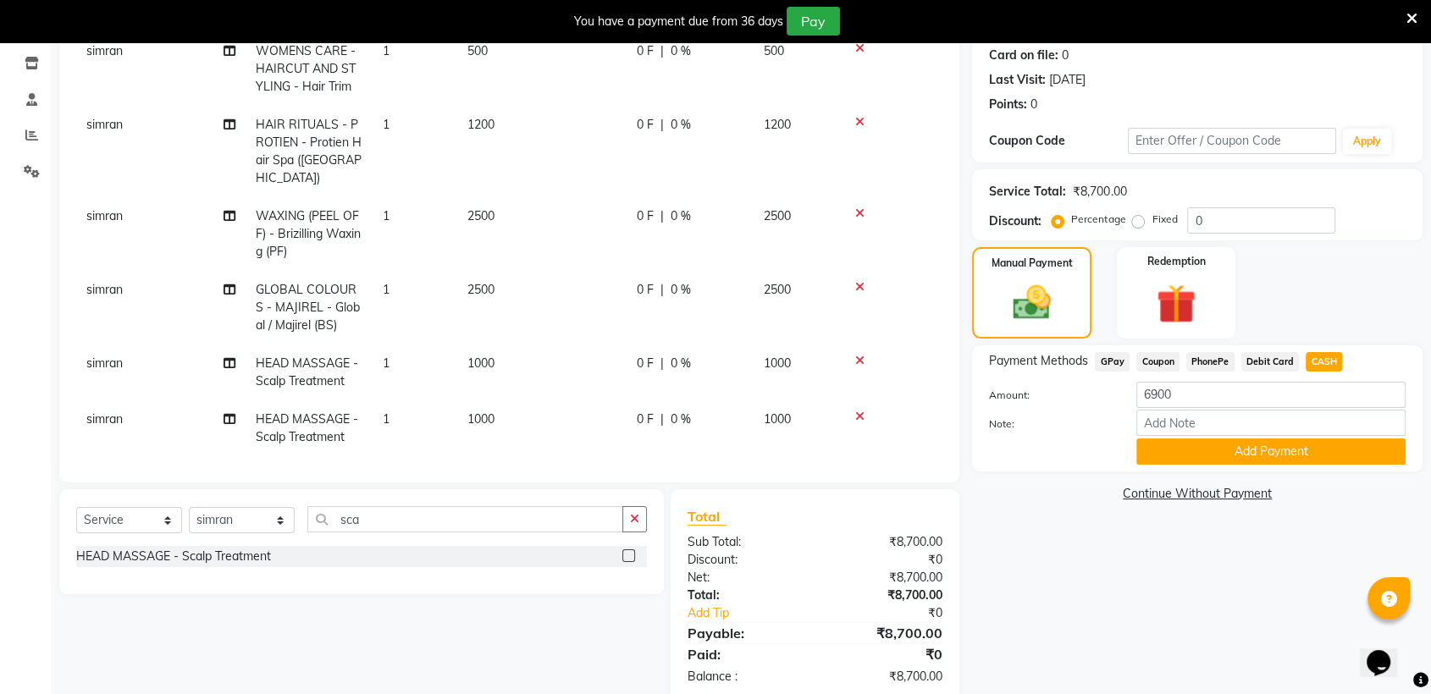
scroll to position [0, 0]
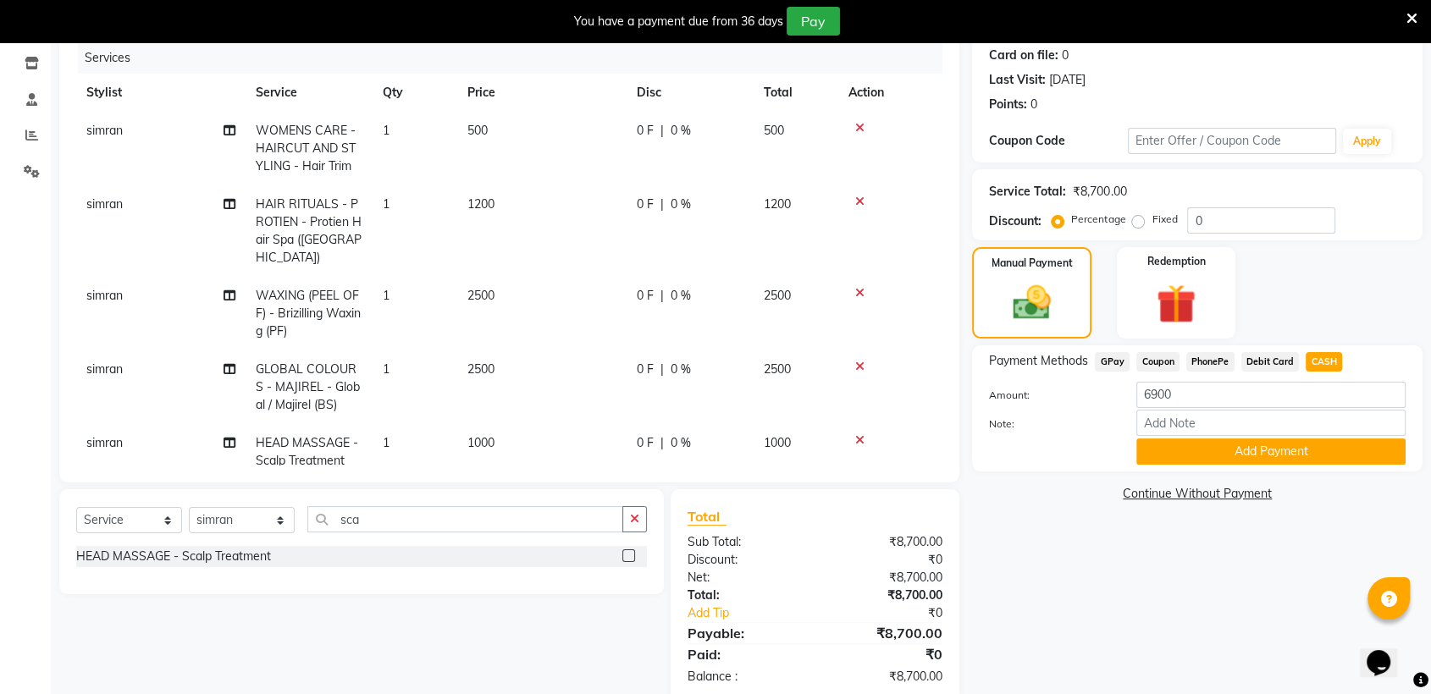
click at [860, 122] on icon at bounding box center [859, 128] width 9 height 12
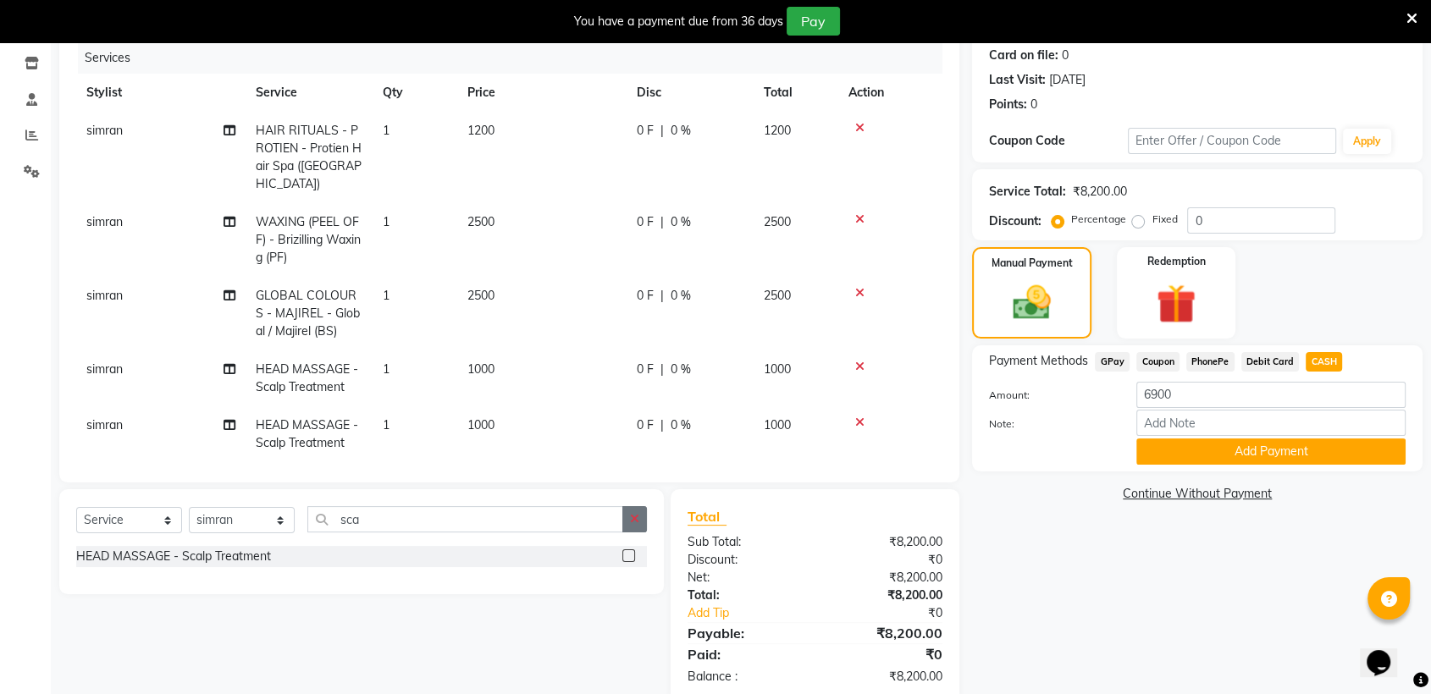
click at [636, 515] on icon "button" at bounding box center [634, 519] width 9 height 12
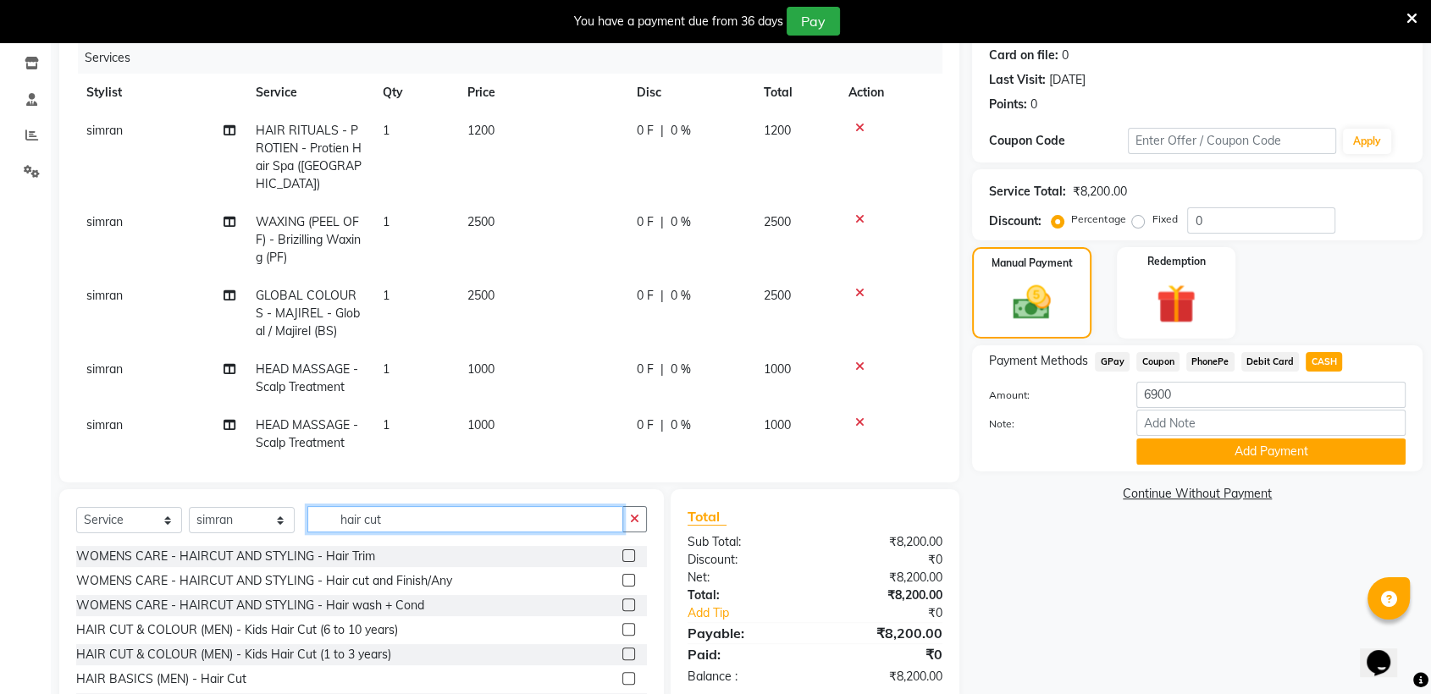
type input "hair cut"
click at [622, 549] on label at bounding box center [628, 555] width 13 height 13
click at [622, 551] on input "checkbox" at bounding box center [627, 556] width 11 height 11
checkbox input "false"
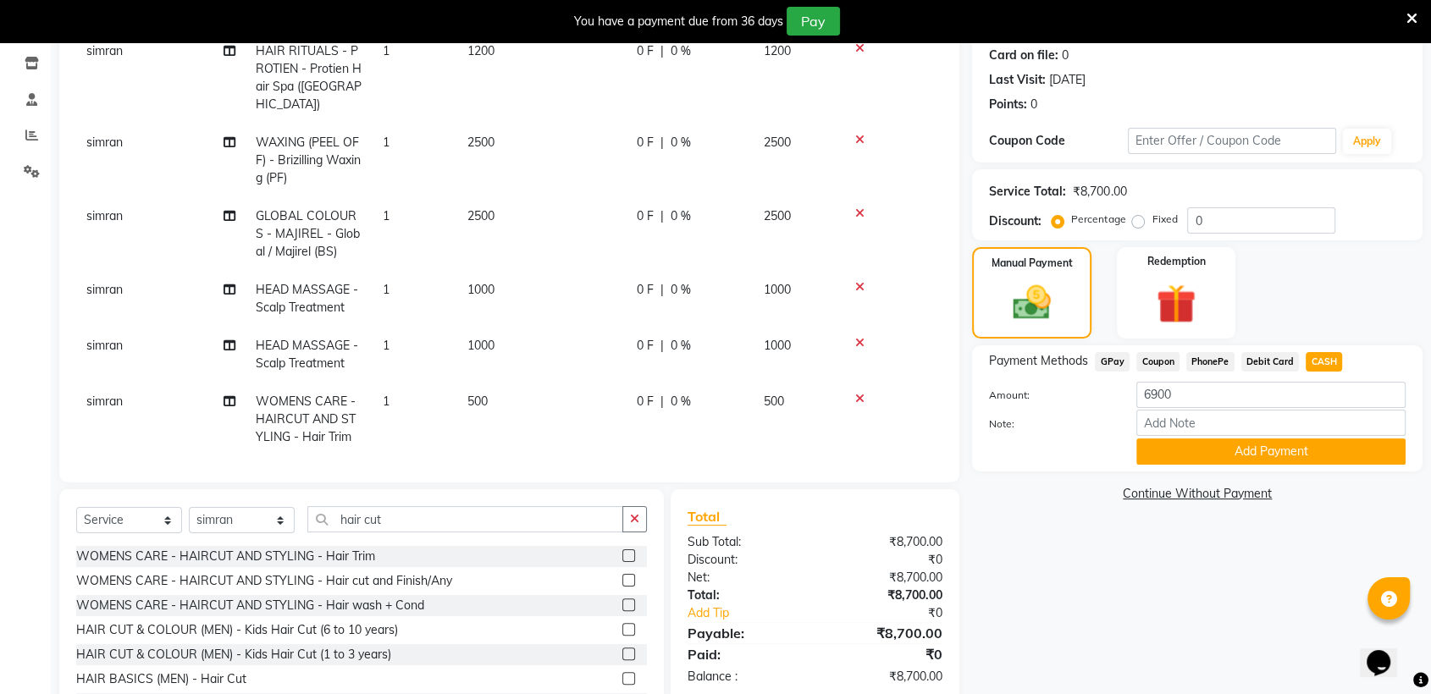
click at [485, 394] on span "500" at bounding box center [477, 401] width 20 height 15
select select "81198"
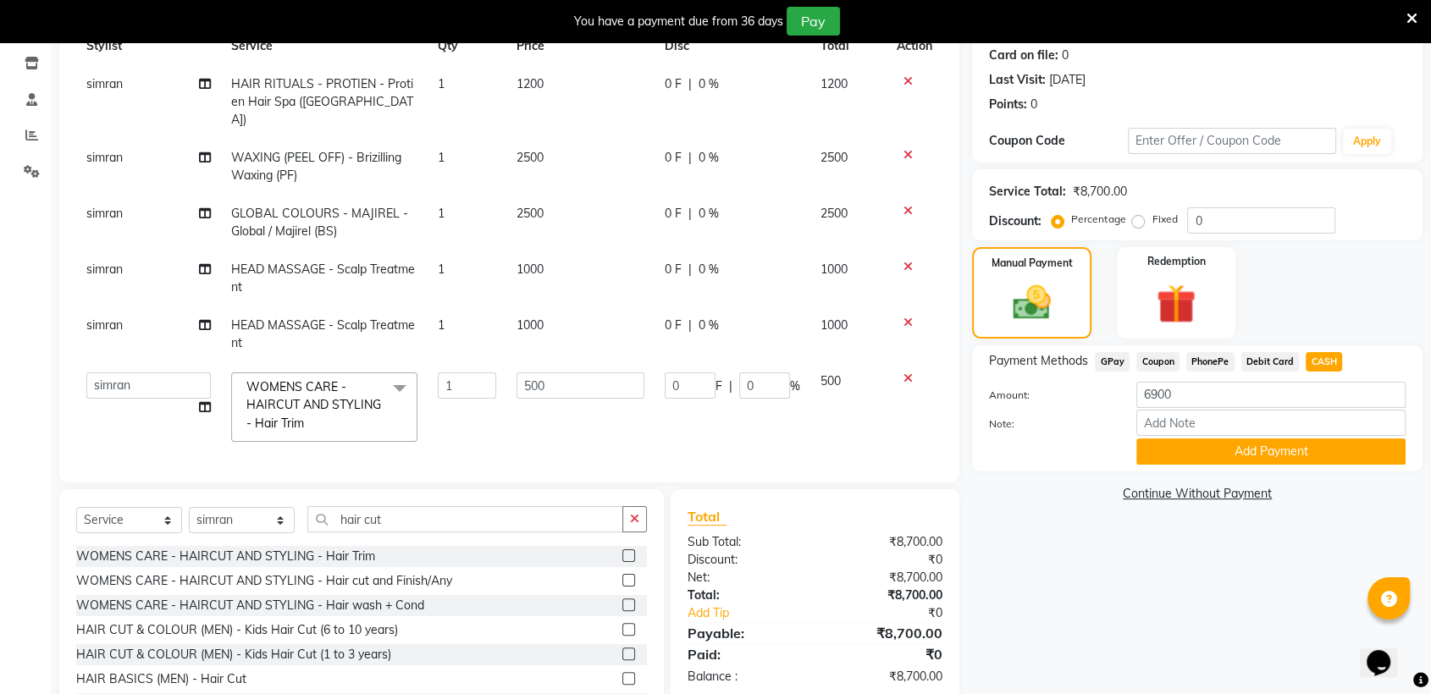
scroll to position [42, 0]
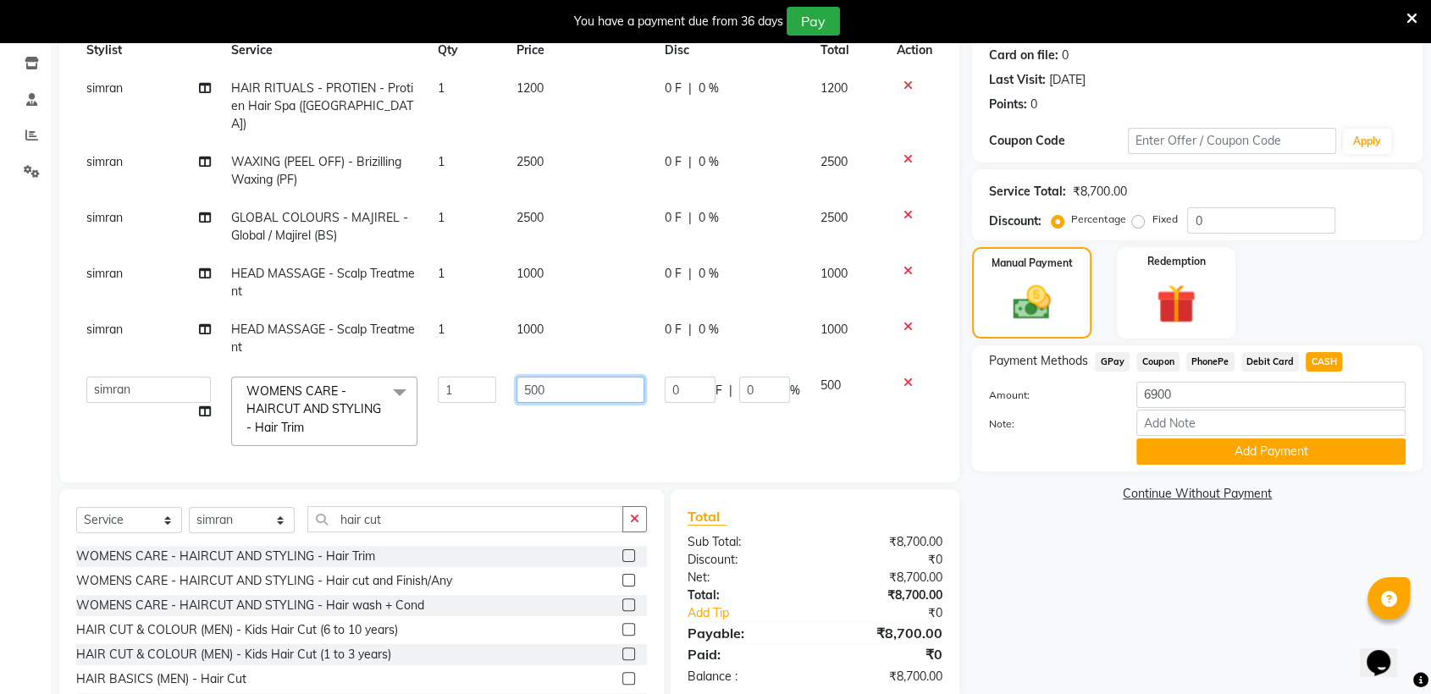
click at [563, 377] on input "500" at bounding box center [580, 390] width 128 height 26
type input "5"
type input "300"
click at [1234, 446] on button "Add Payment" at bounding box center [1270, 451] width 269 height 26
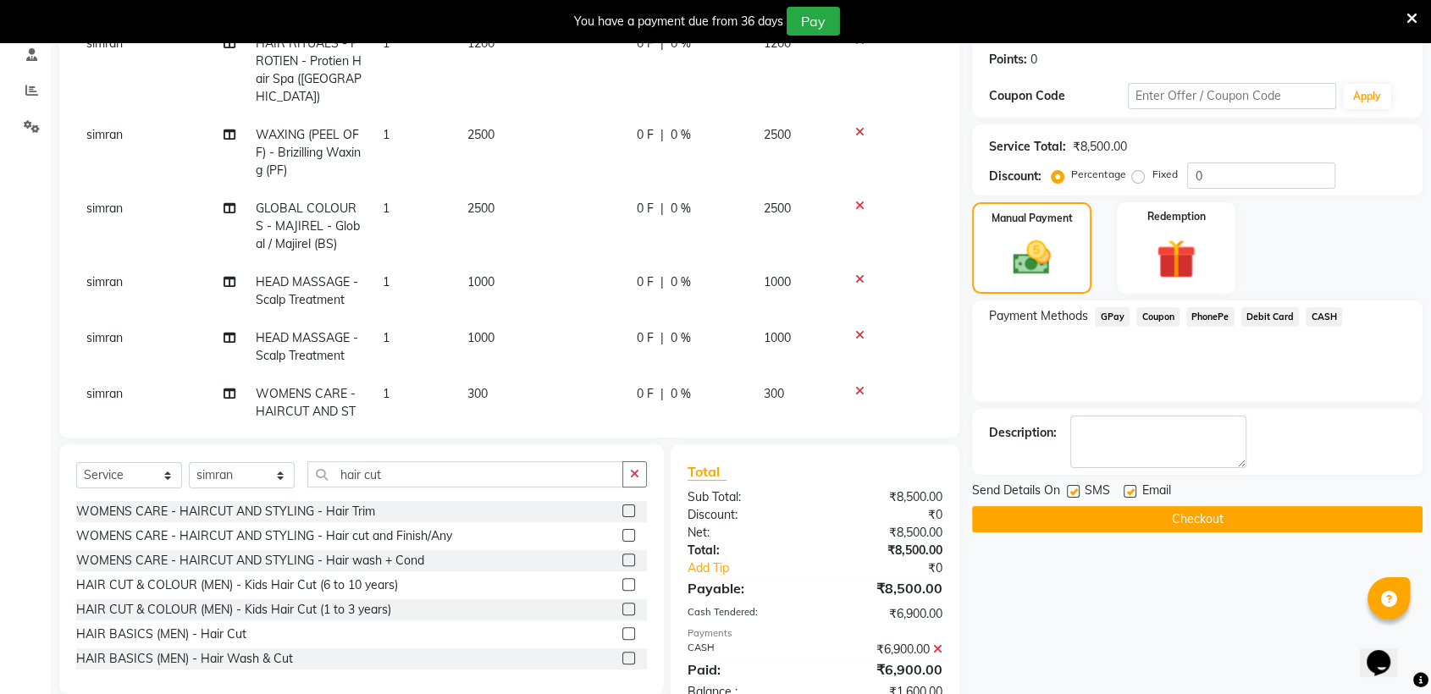
scroll to position [303, 0]
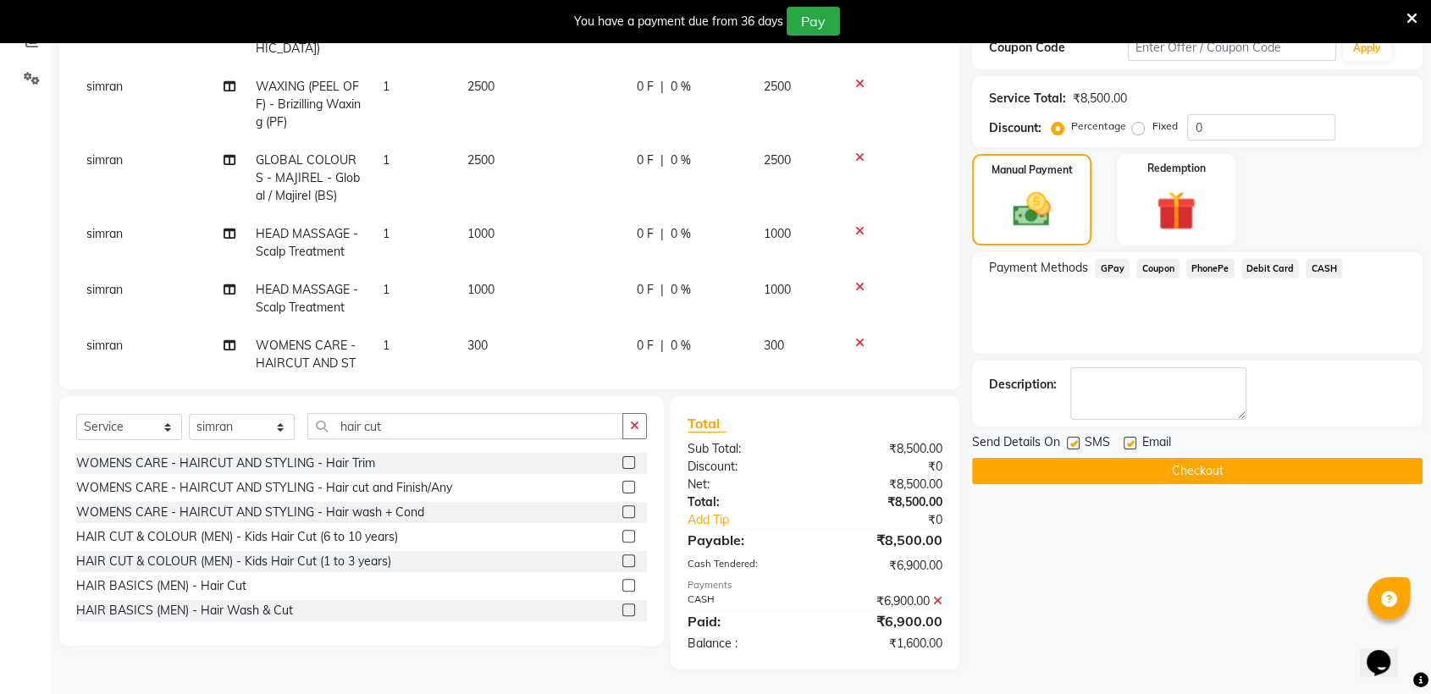
click at [935, 598] on icon at bounding box center [937, 601] width 9 height 12
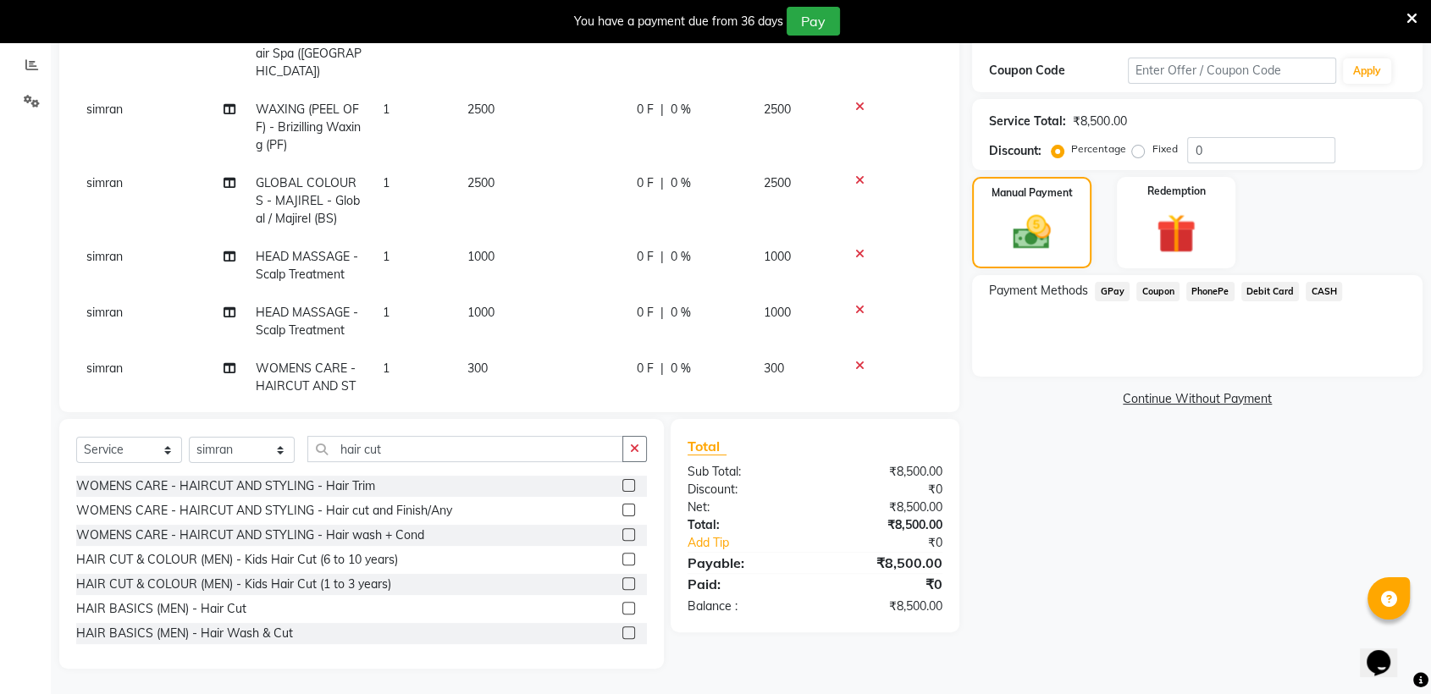
scroll to position [279, 0]
click at [1320, 283] on span "CASH" at bounding box center [1323, 292] width 36 height 19
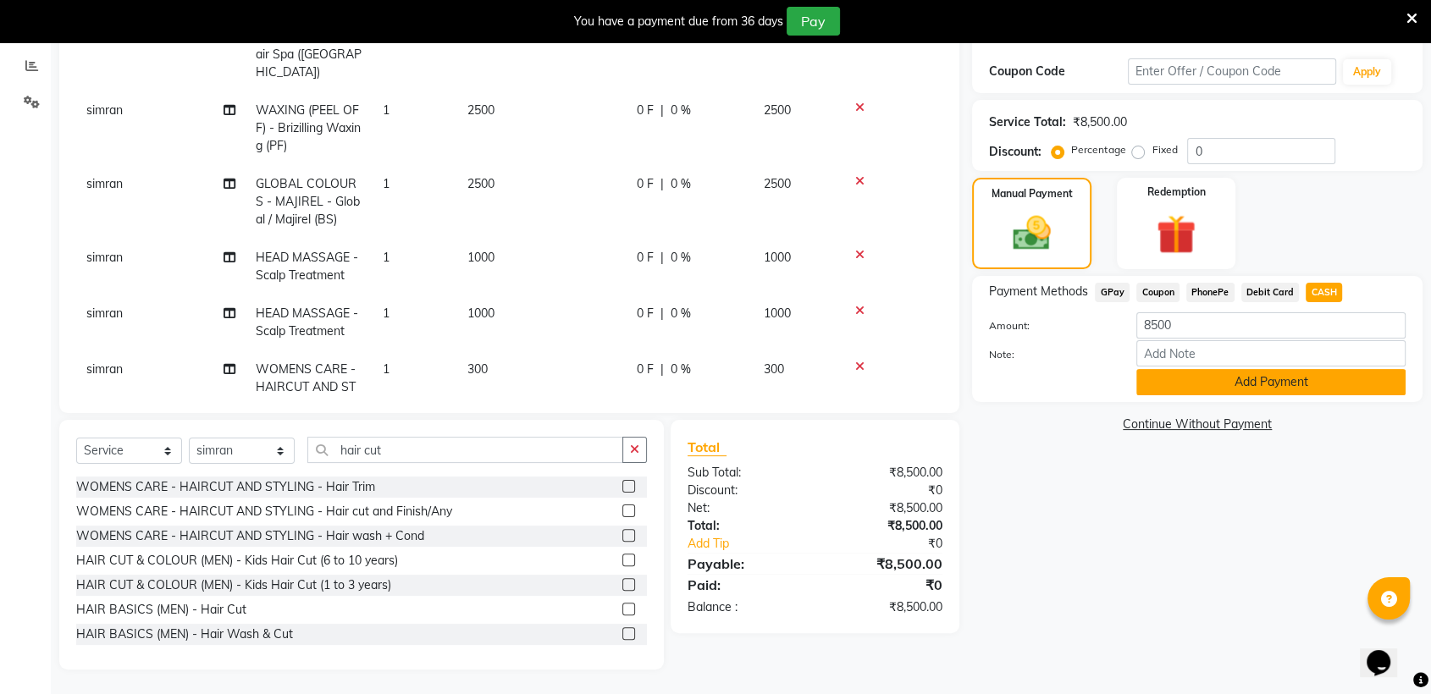
click at [1269, 389] on button "Add Payment" at bounding box center [1270, 382] width 269 height 26
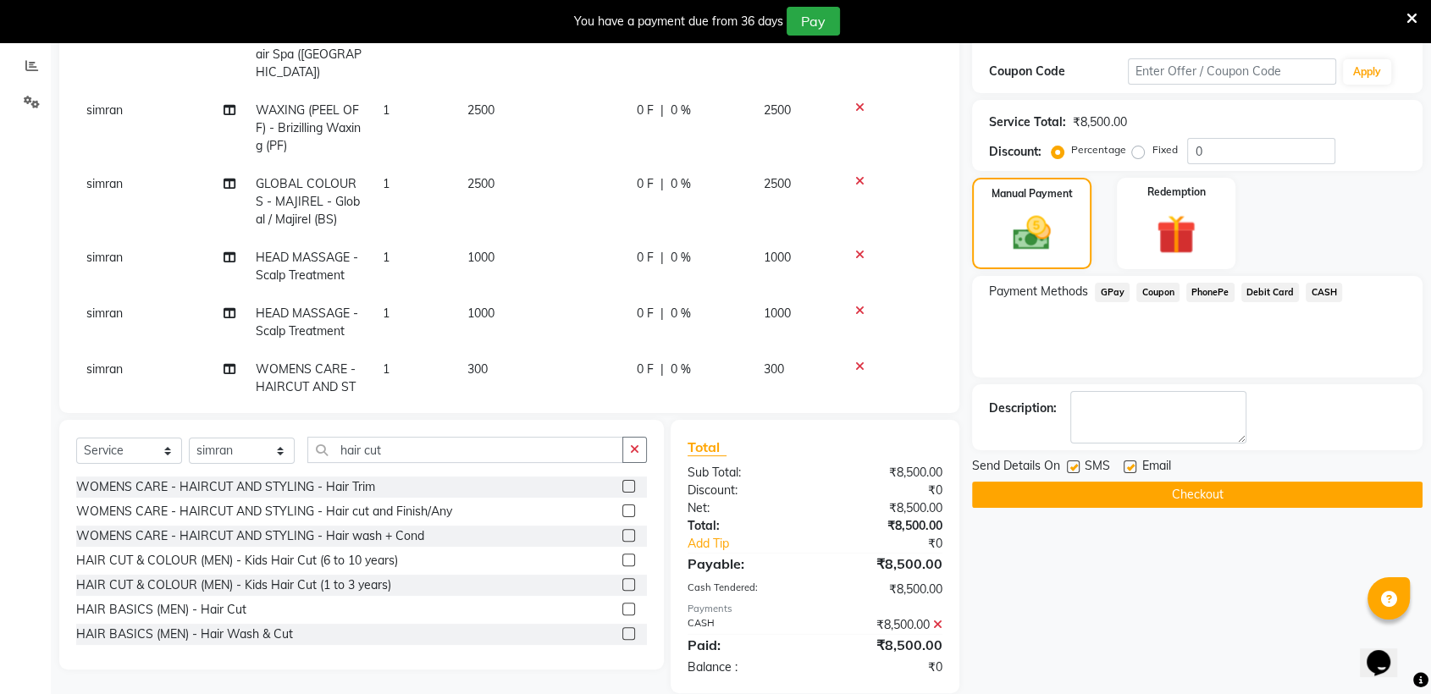
click at [1221, 485] on button "Checkout" at bounding box center [1197, 495] width 450 height 26
